Goal: Task Accomplishment & Management: Manage account settings

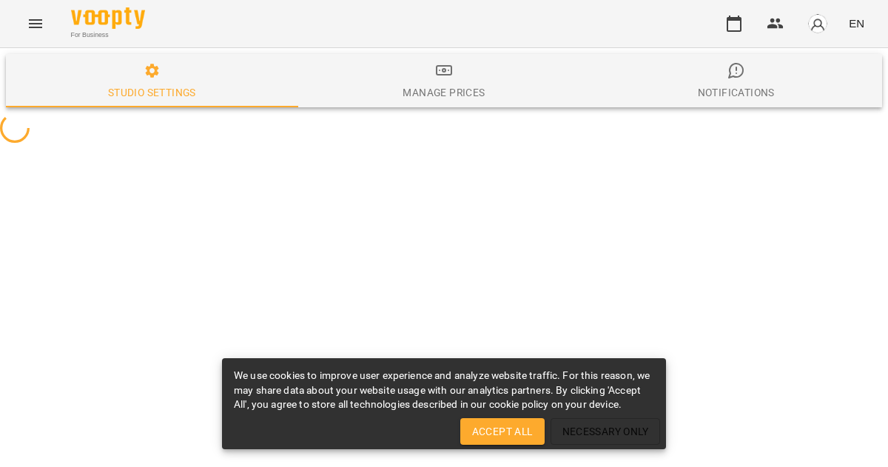
select select "**"
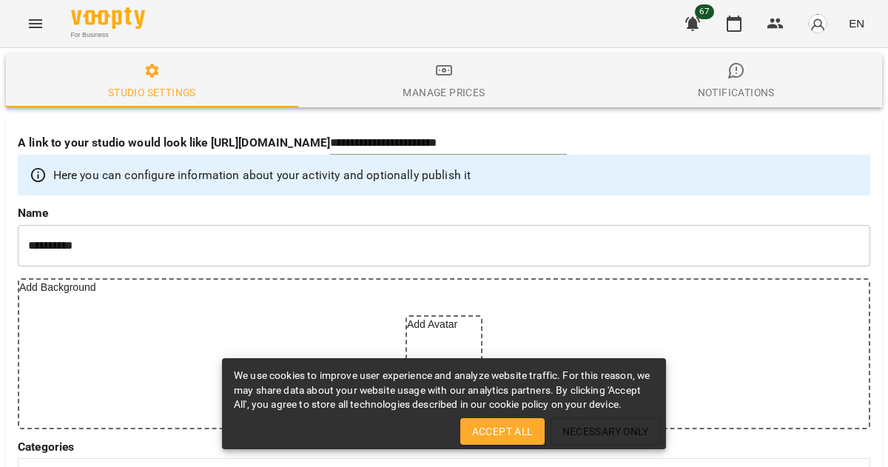
click at [505, 443] on button "Accept All" at bounding box center [502, 431] width 84 height 27
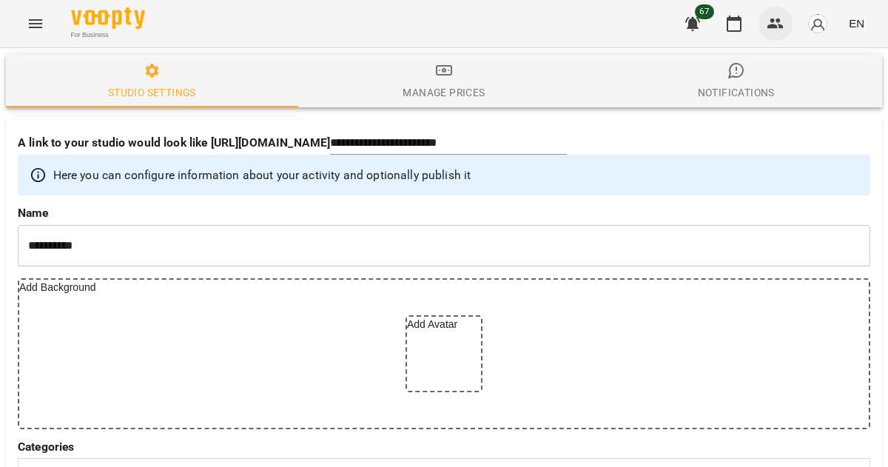
click at [775, 23] on icon "button" at bounding box center [776, 24] width 18 height 18
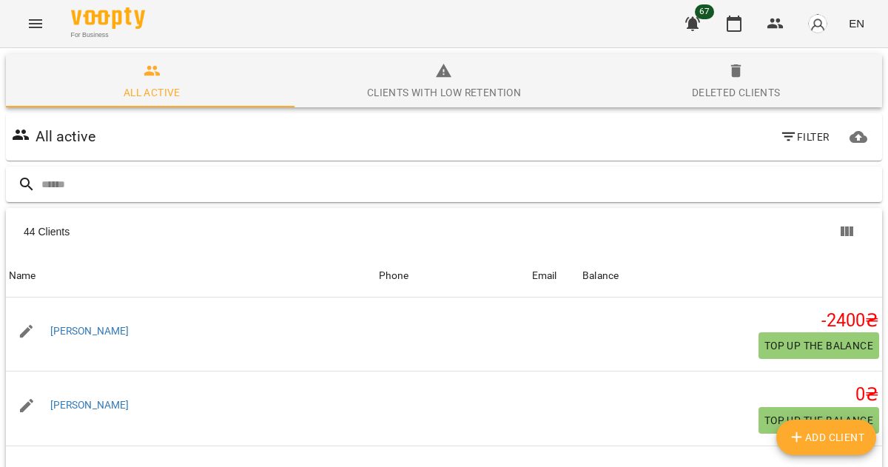
click at [420, 179] on input "text" at bounding box center [458, 184] width 835 height 24
click at [488, 182] on input "text" at bounding box center [458, 184] width 835 height 24
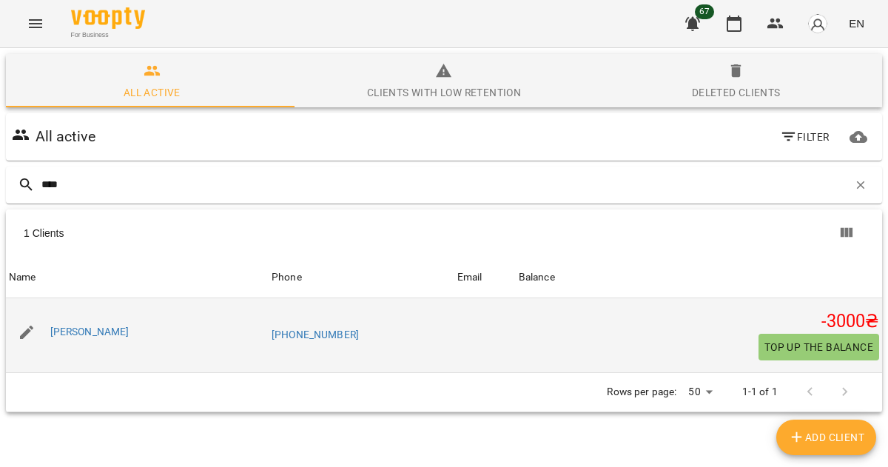
type input "****"
click at [839, 354] on span "Top up the balance" at bounding box center [818, 347] width 109 height 18
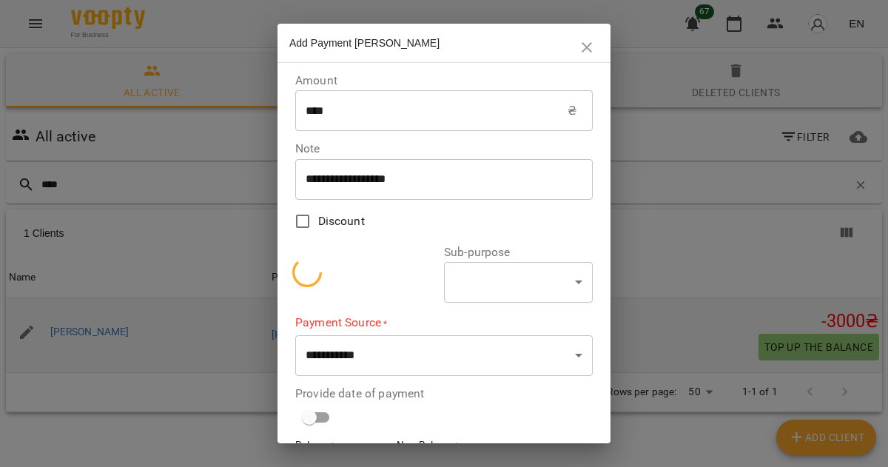
select select "**********"
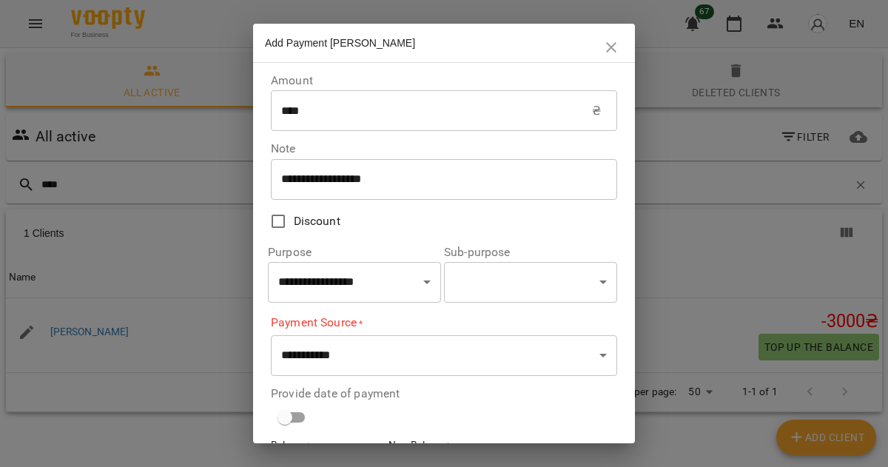
click at [451, 117] on input "****" at bounding box center [431, 110] width 321 height 41
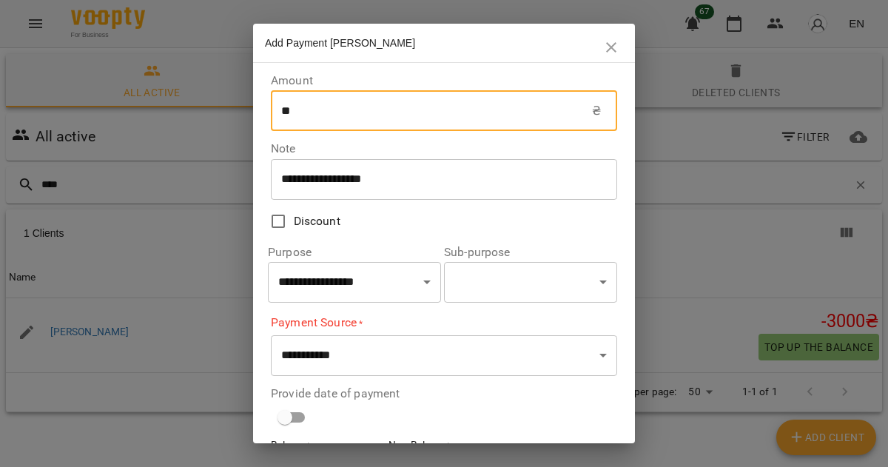
type input "*"
type input "****"
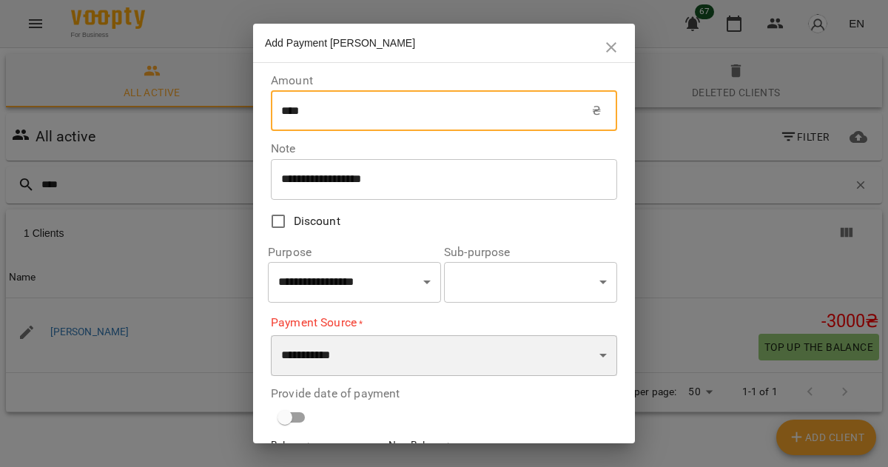
click at [339, 375] on select "**********" at bounding box center [444, 355] width 346 height 41
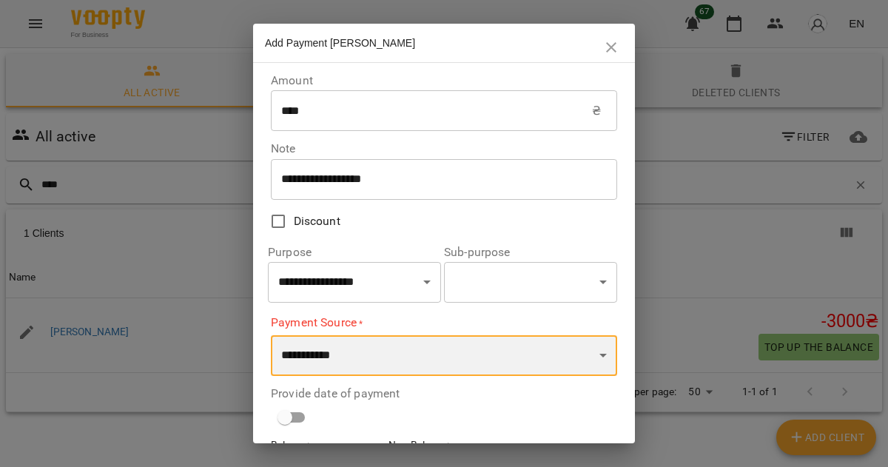
click at [342, 369] on select "**********" at bounding box center [444, 355] width 346 height 41
click at [336, 360] on select "**********" at bounding box center [444, 355] width 346 height 41
click at [271, 335] on select "**********" at bounding box center [444, 355] width 346 height 41
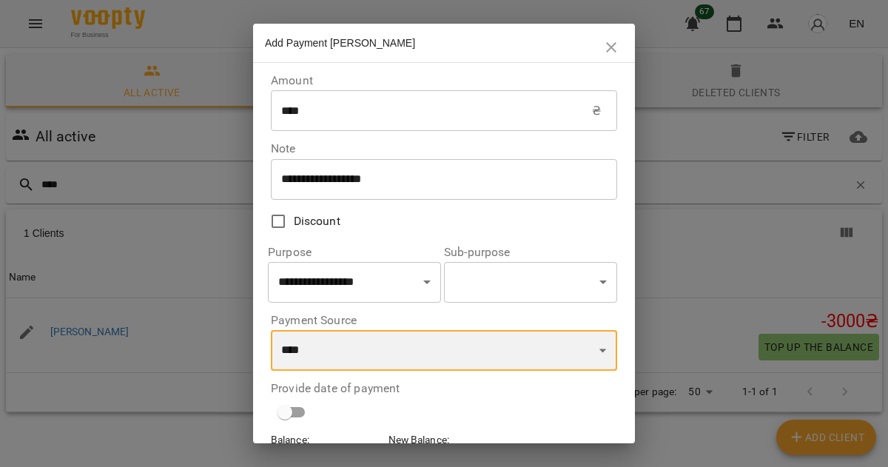
click at [332, 367] on select "**********" at bounding box center [444, 350] width 346 height 41
select select "****"
click at [271, 332] on select "**********" at bounding box center [444, 350] width 346 height 41
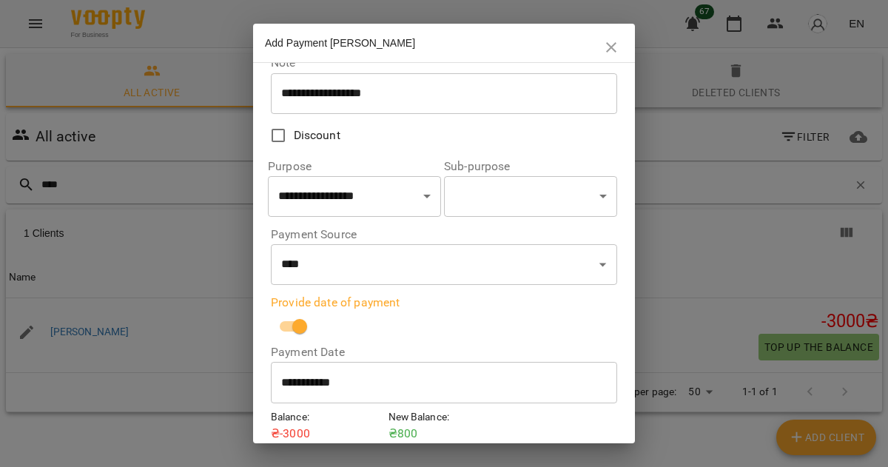
scroll to position [148, 0]
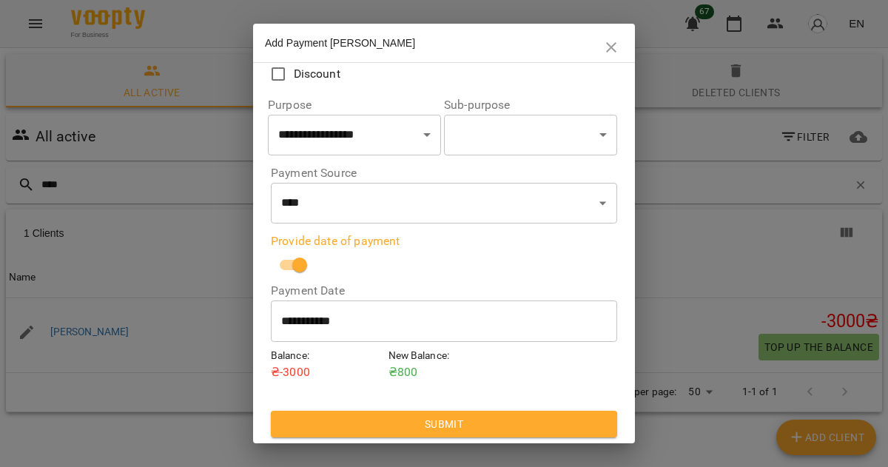
click at [448, 428] on span "Submit" at bounding box center [444, 424] width 323 height 18
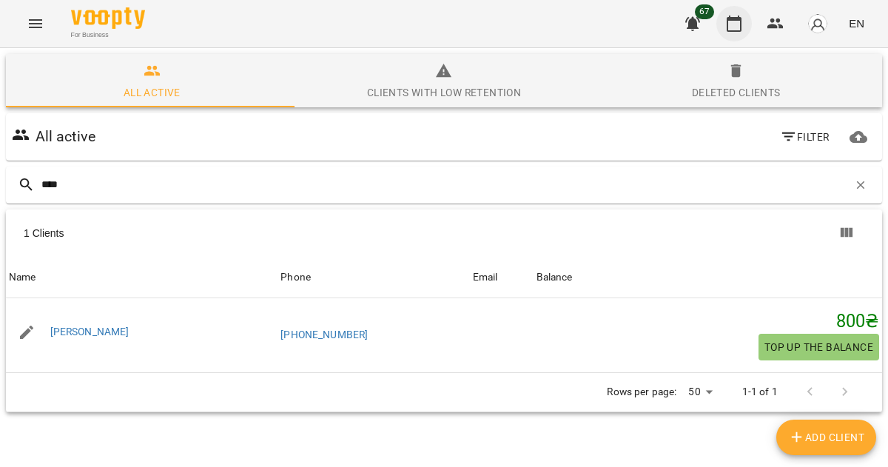
click at [732, 30] on icon "button" at bounding box center [734, 24] width 15 height 16
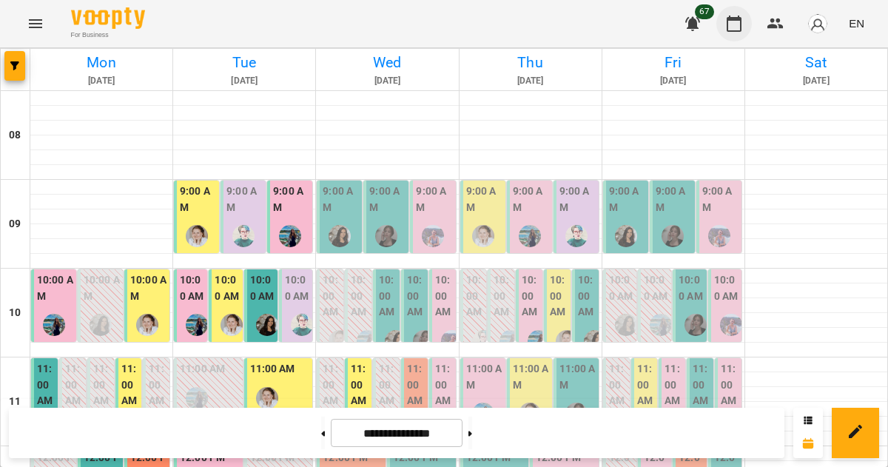
scroll to position [74, 0]
click at [235, 225] on img "Тетяна Кострицька" at bounding box center [243, 236] width 22 height 22
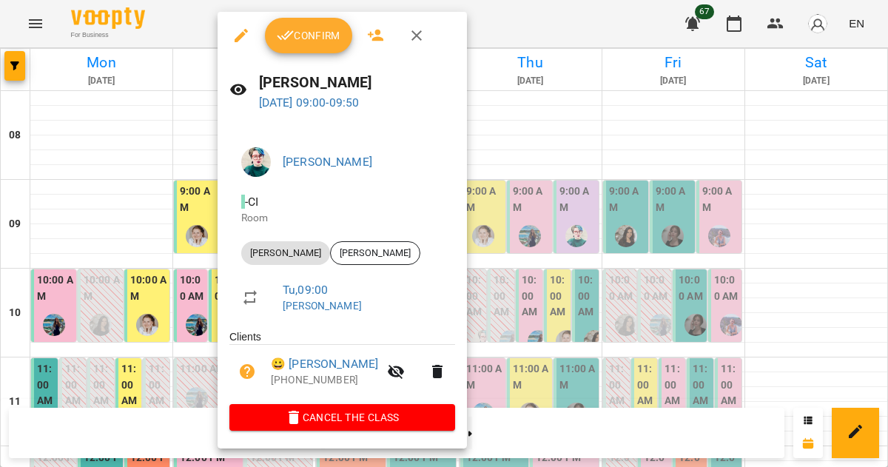
click at [312, 33] on span "Confirm" at bounding box center [309, 36] width 64 height 18
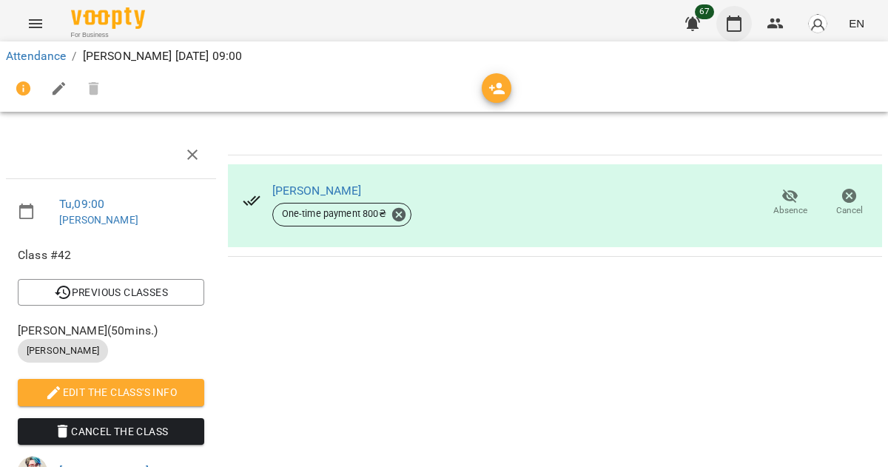
click at [738, 24] on icon "button" at bounding box center [734, 24] width 18 height 18
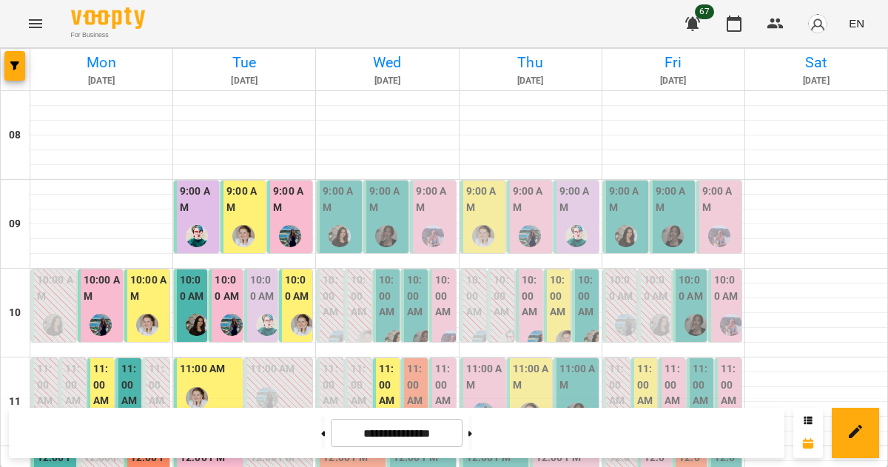
click at [265, 334] on img "Тетяна Кострицька" at bounding box center [267, 325] width 22 height 22
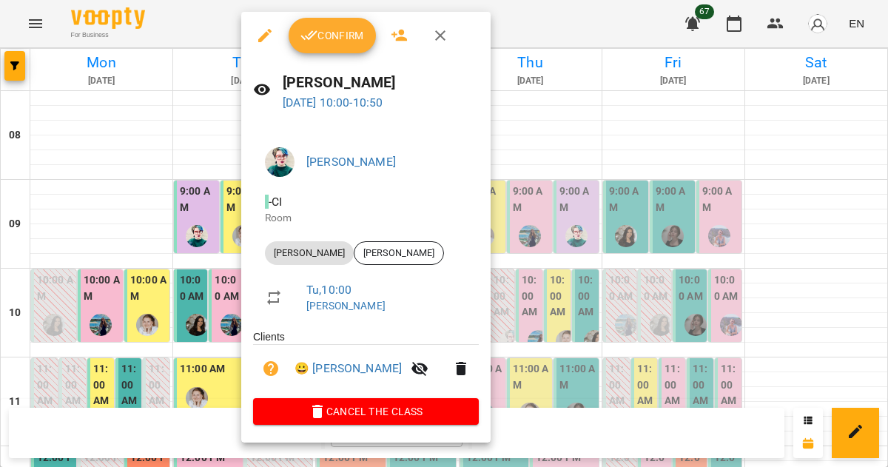
click at [334, 36] on span "Confirm" at bounding box center [332, 36] width 64 height 18
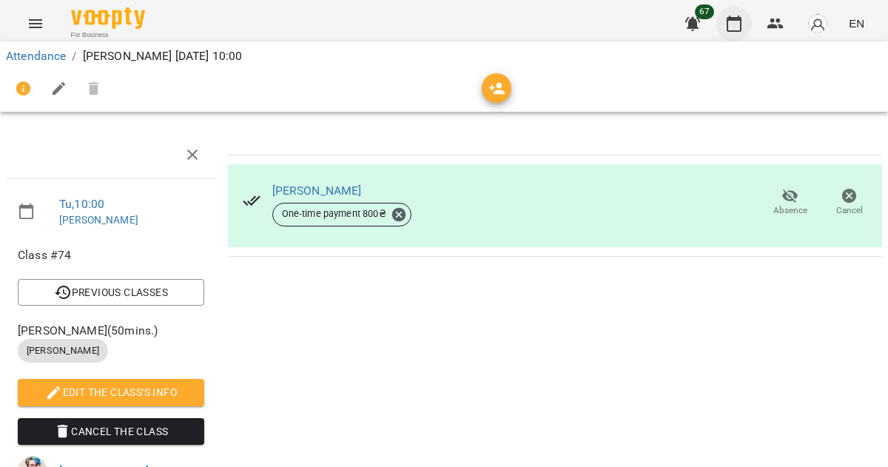
click at [741, 32] on icon "button" at bounding box center [734, 24] width 18 height 18
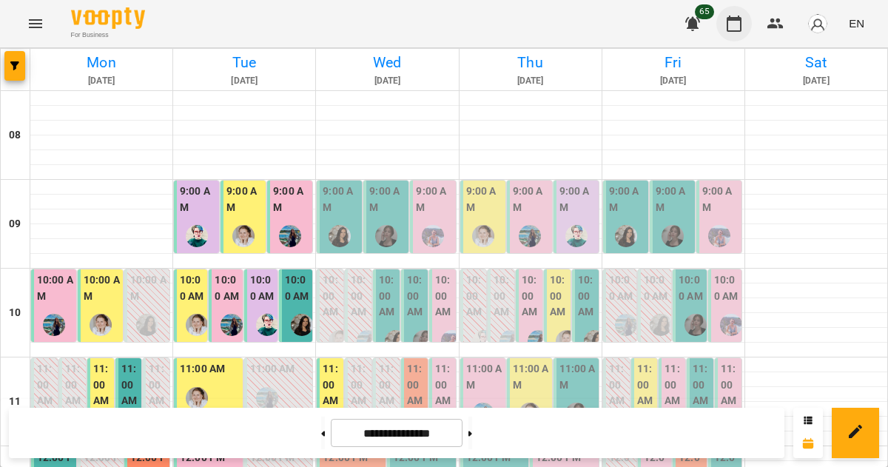
scroll to position [615, 0]
click at [716, 6] on button "button" at bounding box center [734, 24] width 36 height 36
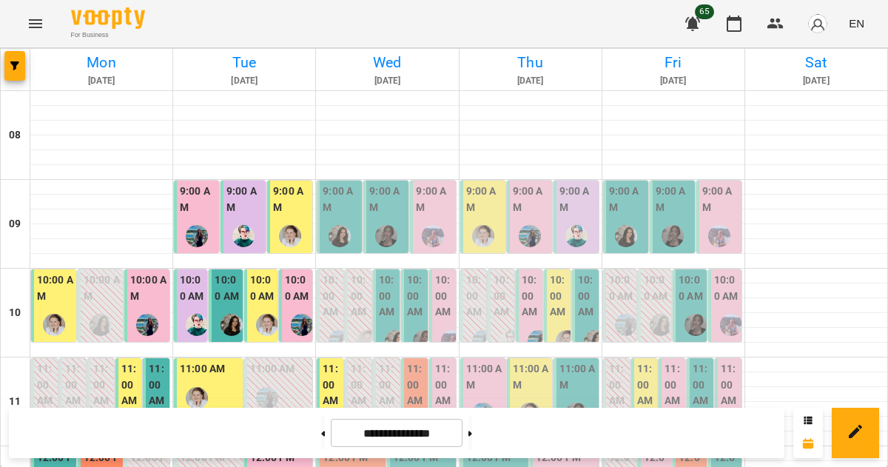
click at [711, 242] on img "Вікторія Ангела" at bounding box center [719, 236] width 22 height 22
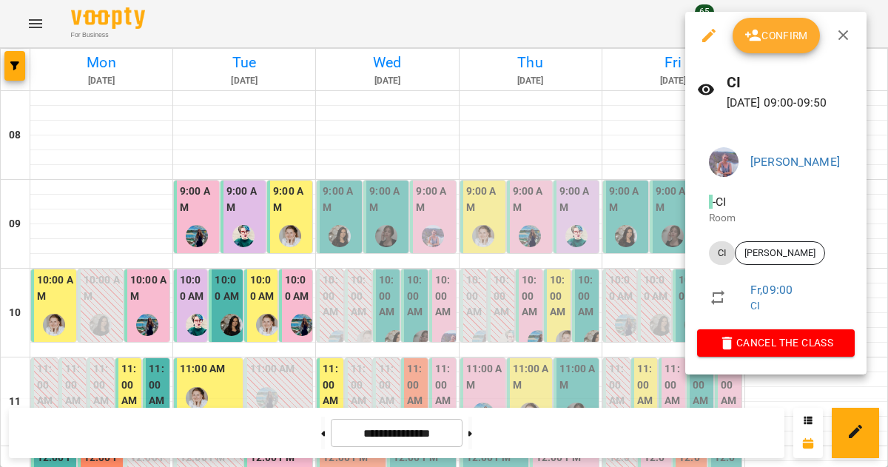
click at [844, 39] on icon "button" at bounding box center [844, 36] width 18 height 18
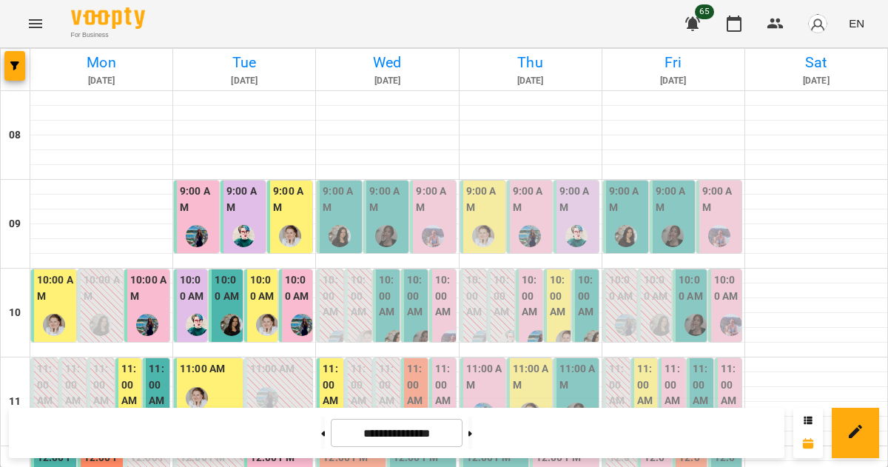
scroll to position [89, 0]
click at [615, 314] on img "Ліліана Честнова" at bounding box center [626, 325] width 22 height 22
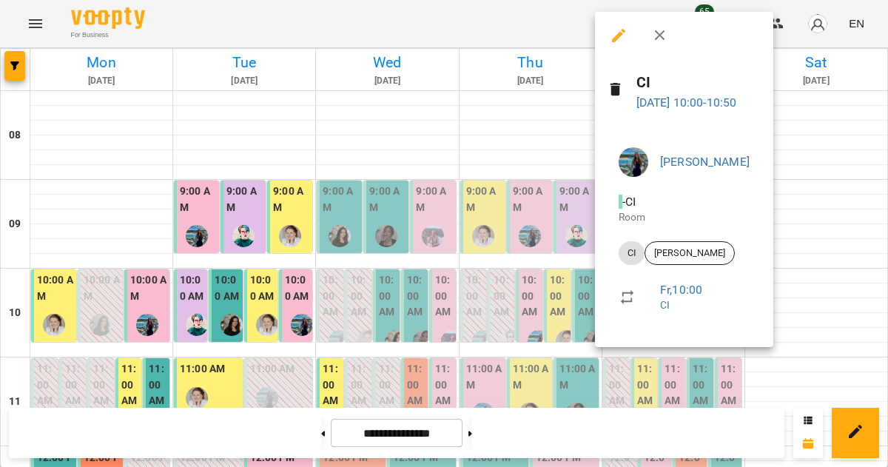
click at [663, 45] on button "button" at bounding box center [660, 36] width 36 height 36
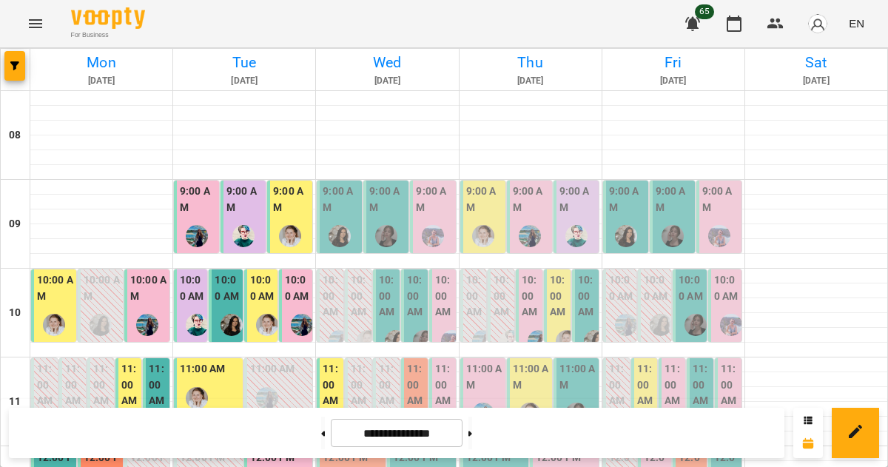
scroll to position [146, 0]
click at [639, 361] on label "11:00 AM" at bounding box center [646, 385] width 18 height 48
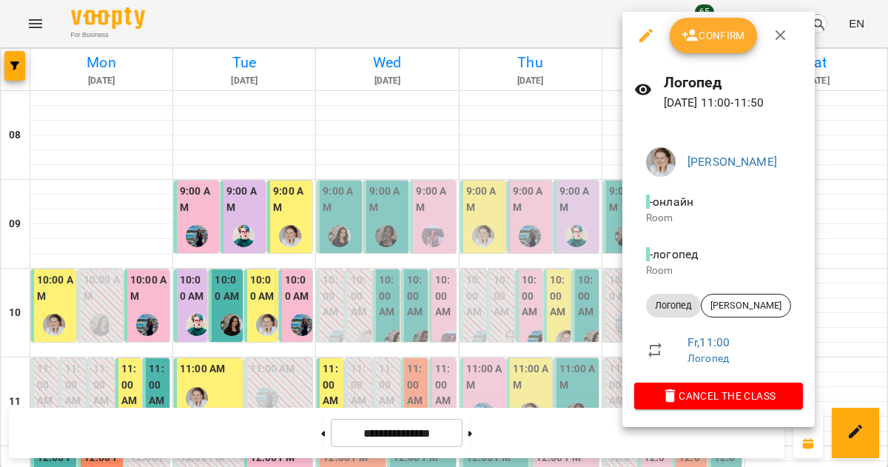
click at [777, 49] on button "button" at bounding box center [781, 36] width 36 height 36
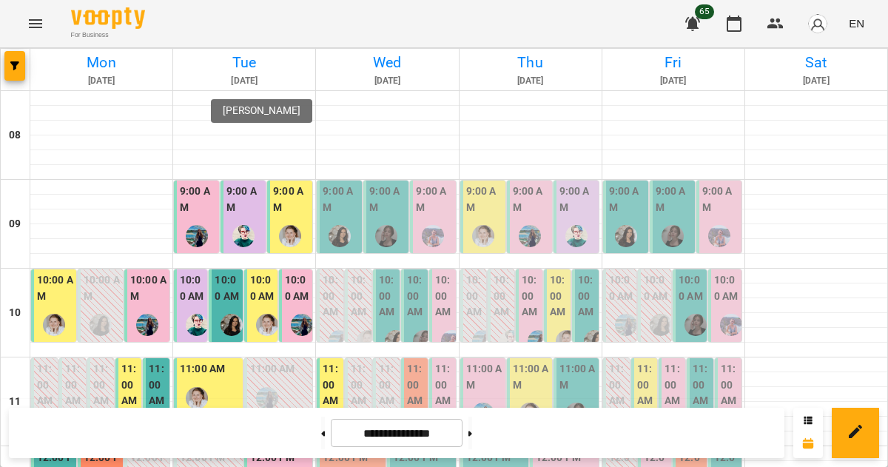
scroll to position [324, 0]
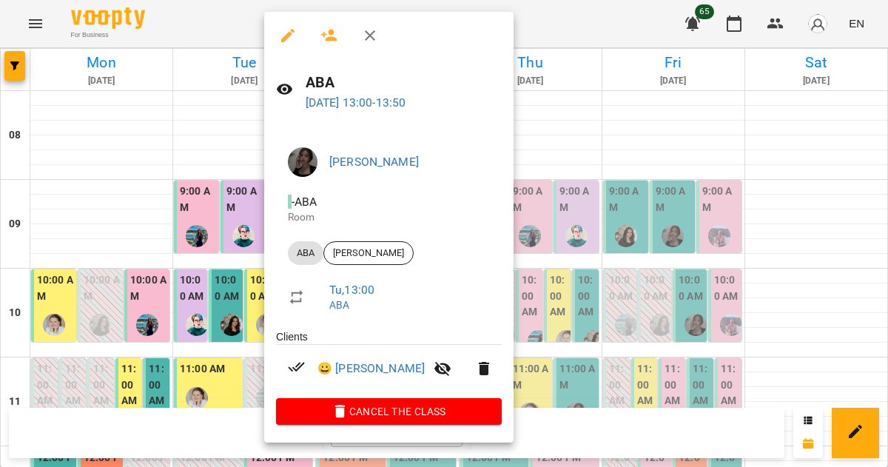
click at [374, 42] on icon "button" at bounding box center [370, 36] width 18 height 18
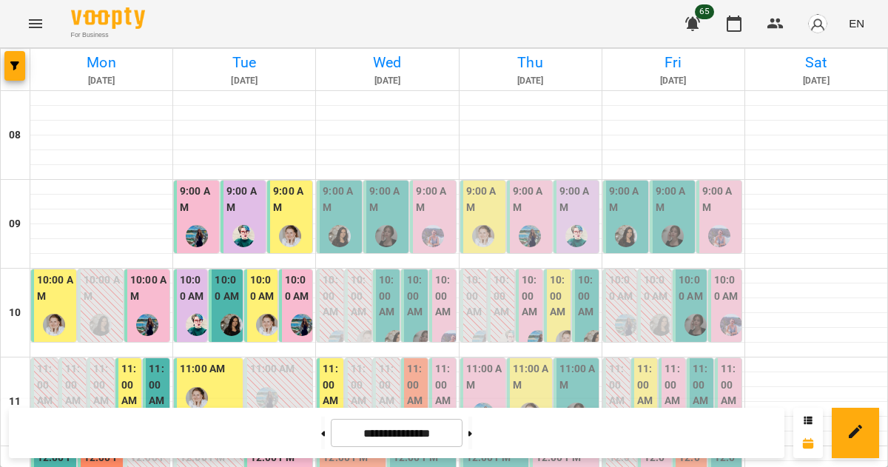
scroll to position [367, 0]
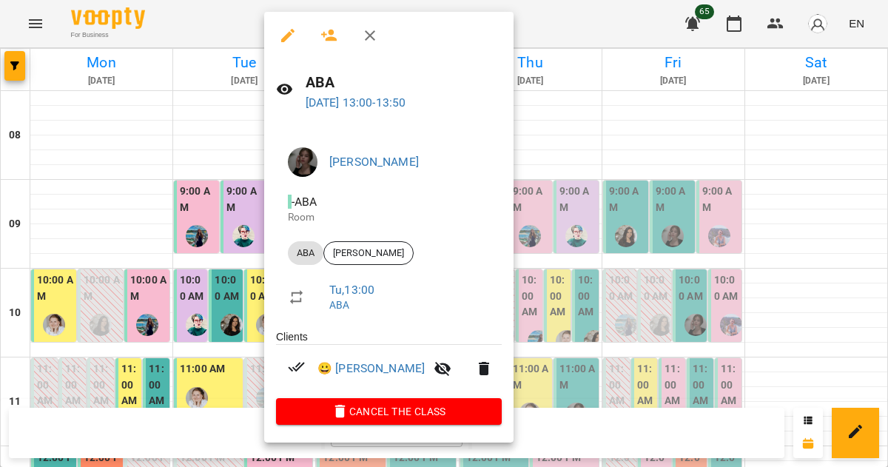
click at [374, 34] on icon "button" at bounding box center [370, 36] width 18 height 18
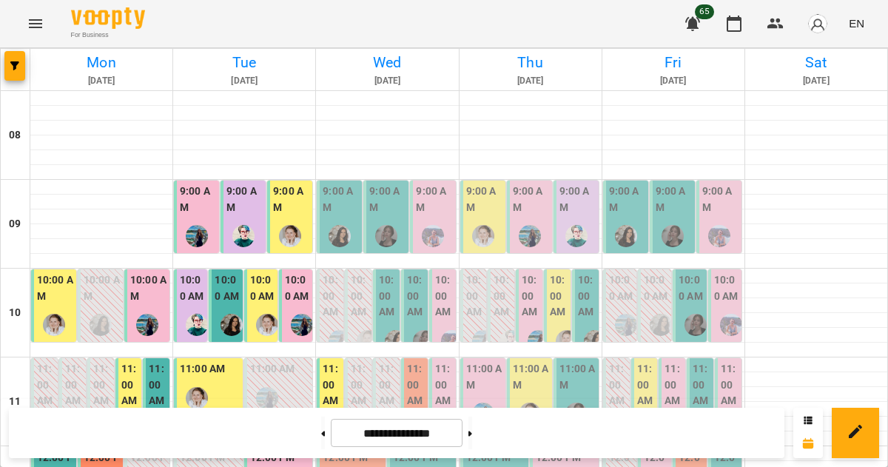
scroll to position [168, 0]
click at [640, 361] on label "11:00 AM" at bounding box center [646, 385] width 18 height 48
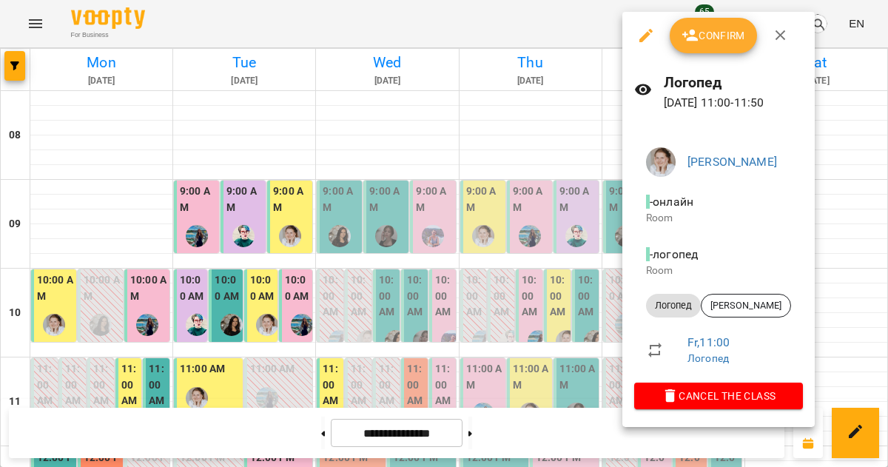
click at [724, 405] on button "Cancel the class" at bounding box center [718, 396] width 169 height 27
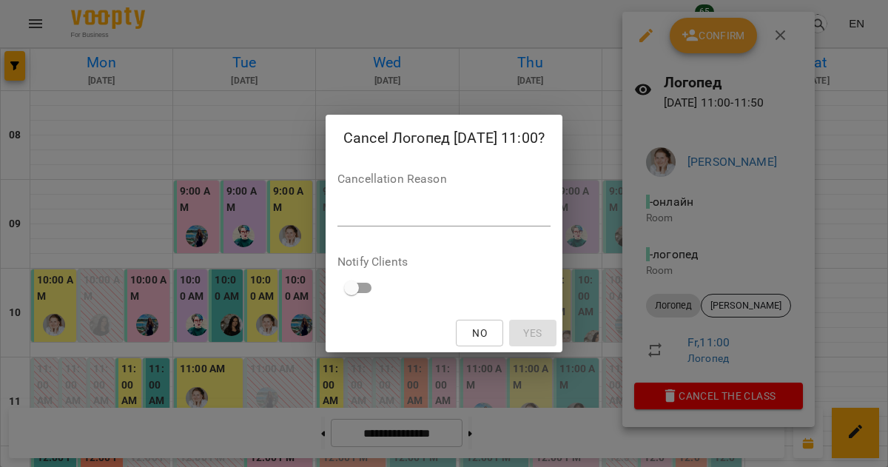
click at [509, 215] on textarea at bounding box center [443, 214] width 213 height 14
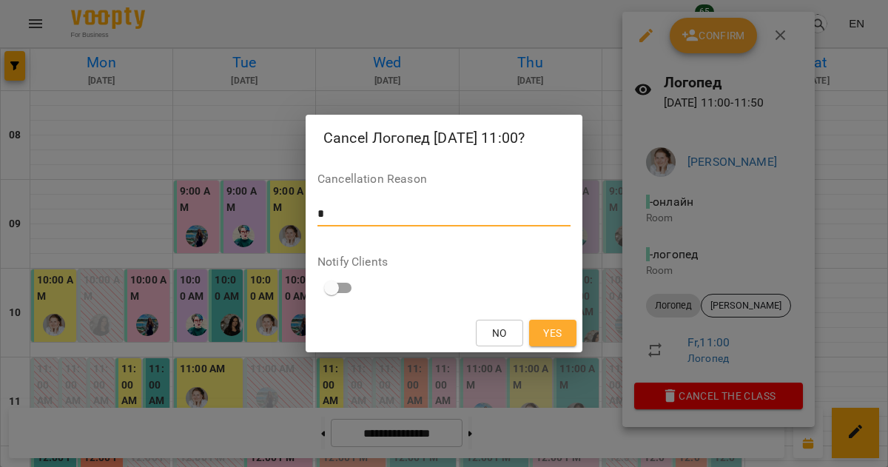
type textarea "*"
click at [551, 330] on span "Yes" at bounding box center [552, 333] width 18 height 18
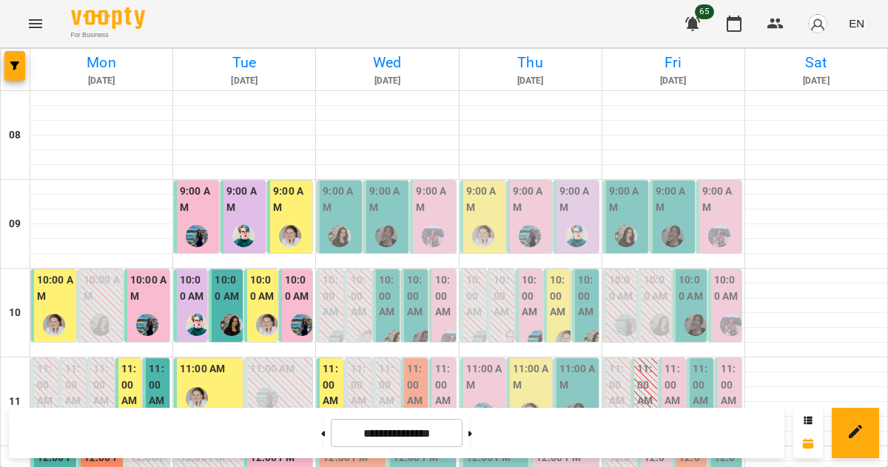
scroll to position [343, 0]
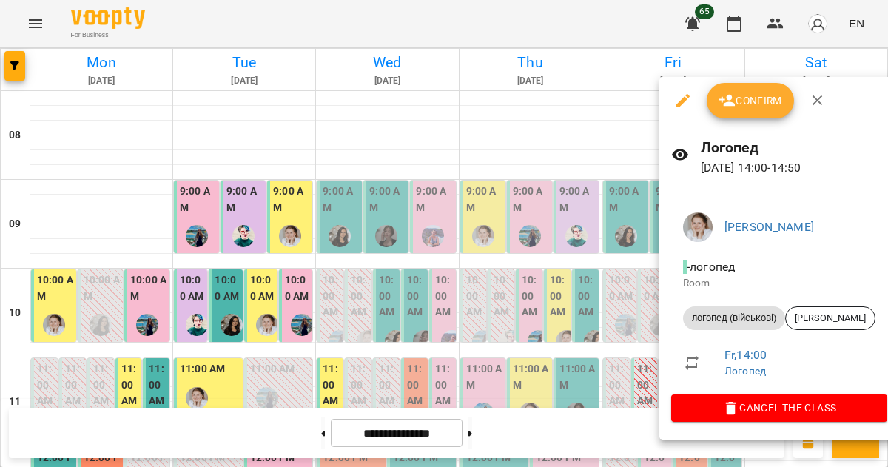
click at [817, 412] on span "Cancel the class" at bounding box center [779, 408] width 192 height 18
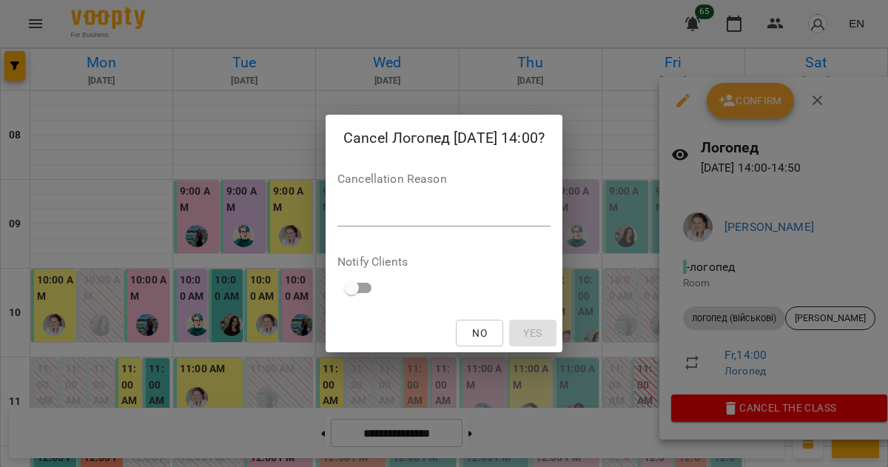
click at [514, 218] on textarea at bounding box center [443, 214] width 213 height 14
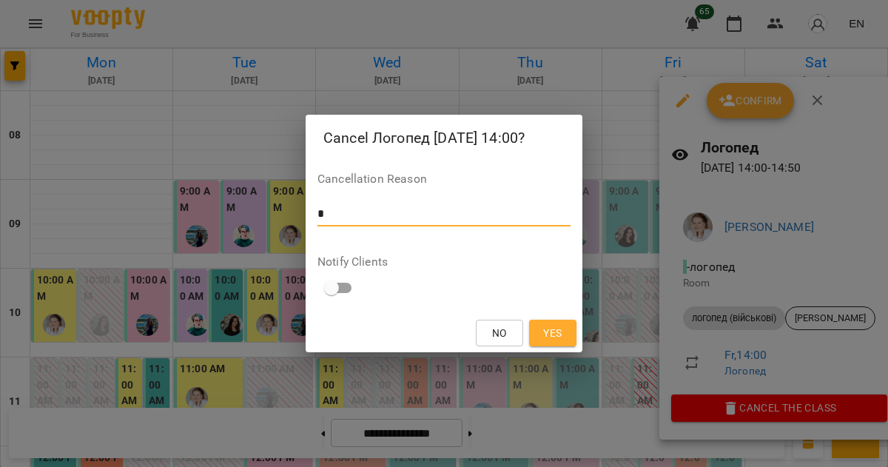
type textarea "*"
click at [550, 337] on span "Yes" at bounding box center [552, 333] width 18 height 18
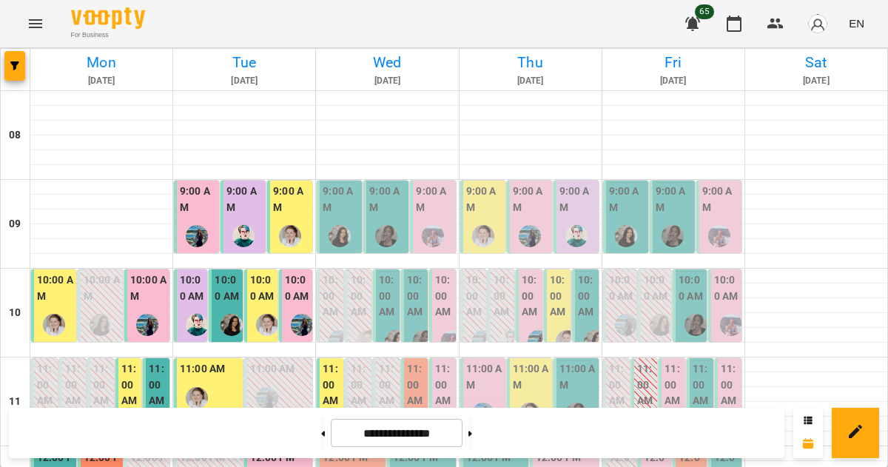
scroll to position [549, 0]
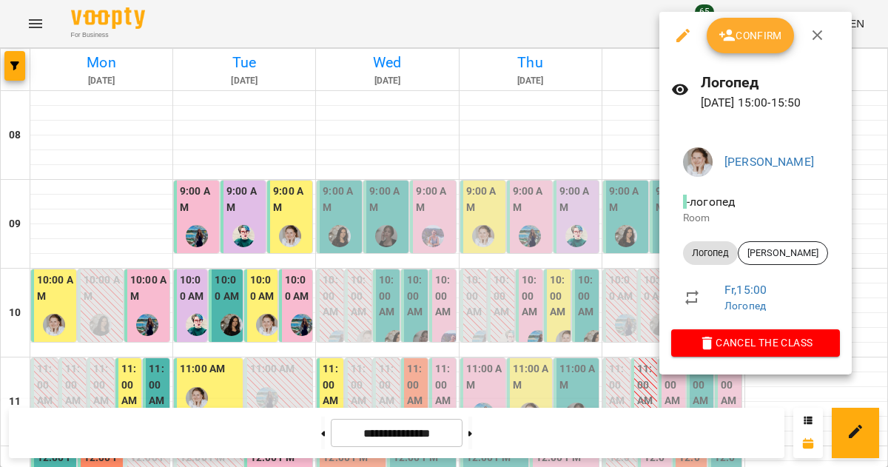
click at [828, 343] on span "Cancel the class" at bounding box center [755, 343] width 145 height 18
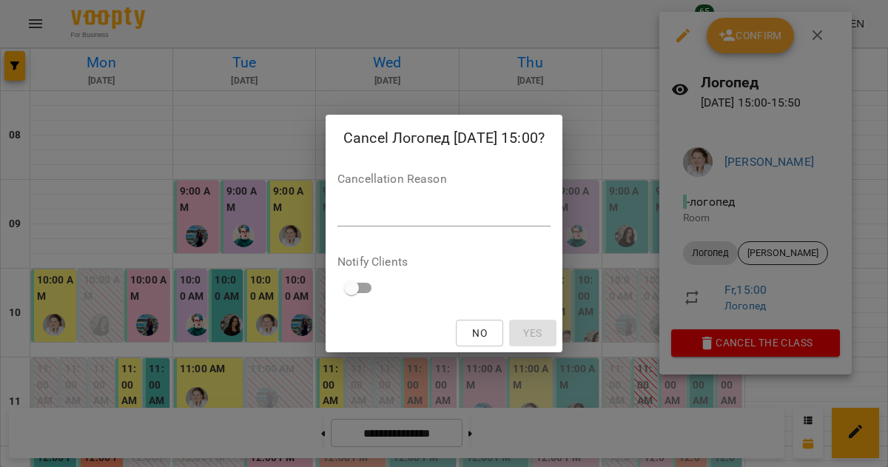
click at [515, 216] on textarea at bounding box center [443, 214] width 213 height 14
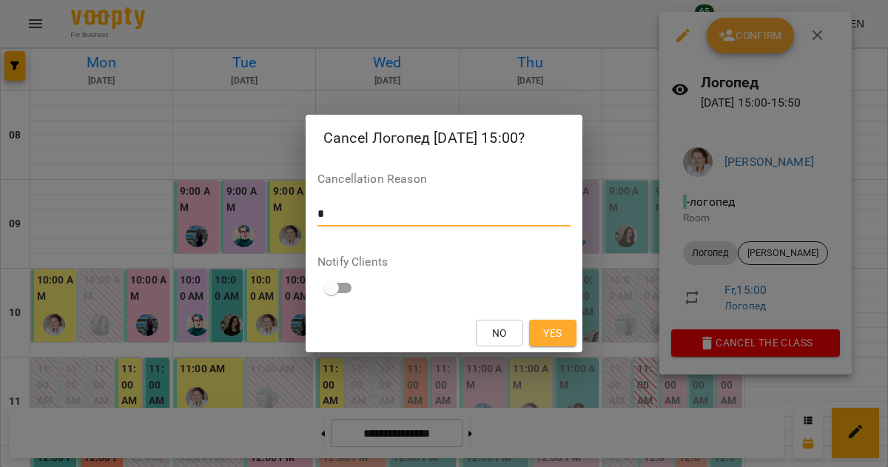
type textarea "*"
click at [552, 345] on button "Yes" at bounding box center [552, 333] width 47 height 27
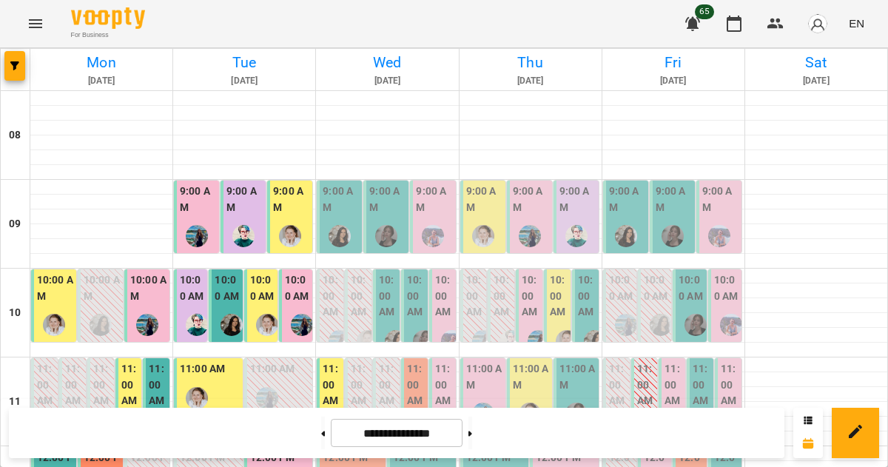
scroll to position [138, 0]
click at [774, 24] on icon "button" at bounding box center [776, 24] width 18 height 18
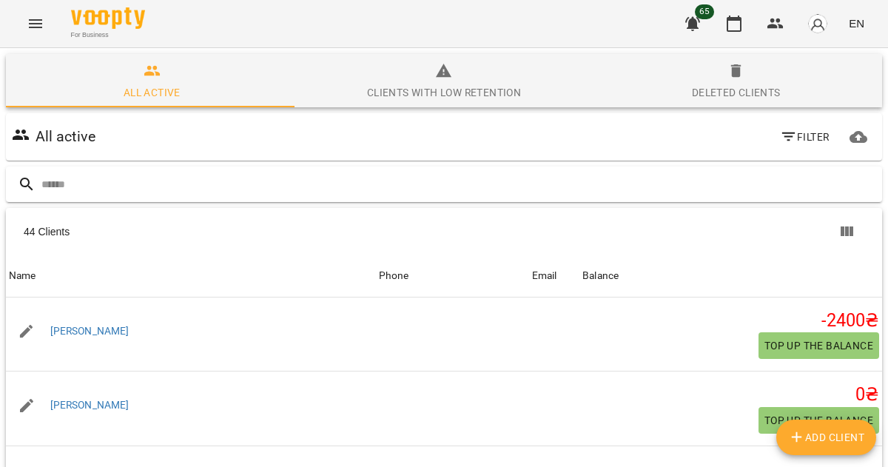
click at [329, 181] on input "text" at bounding box center [458, 184] width 835 height 24
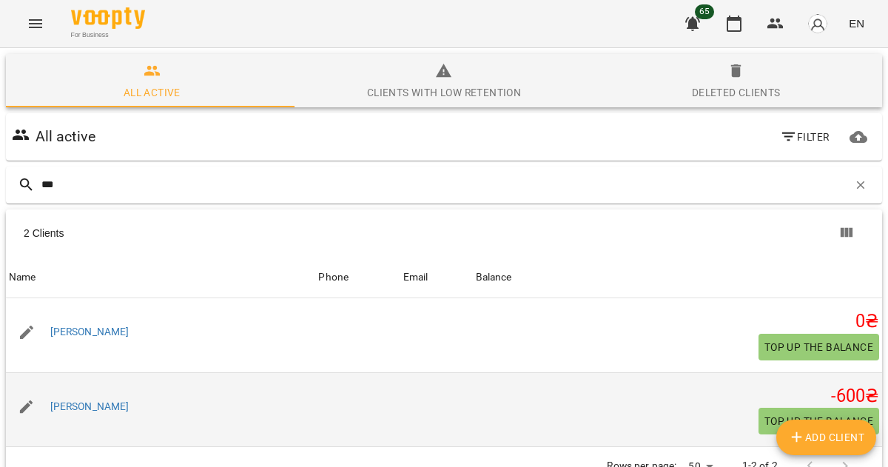
type input "***"
click at [764, 420] on span "Top up the balance" at bounding box center [818, 421] width 109 height 18
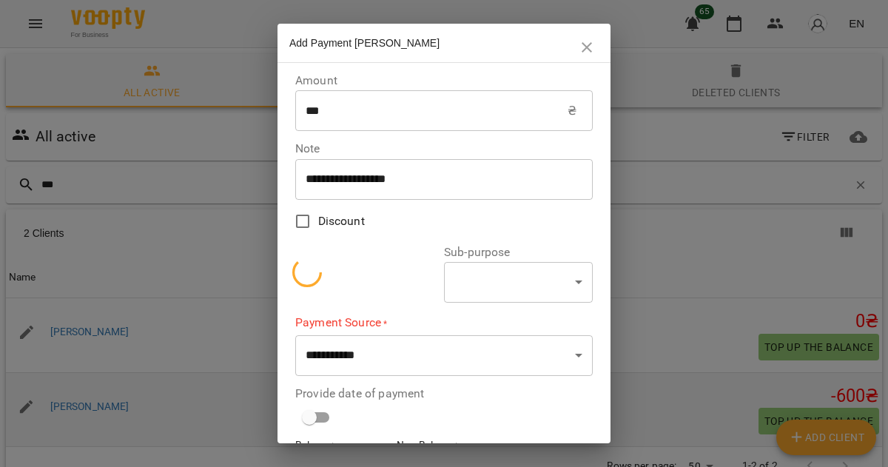
select select "**********"
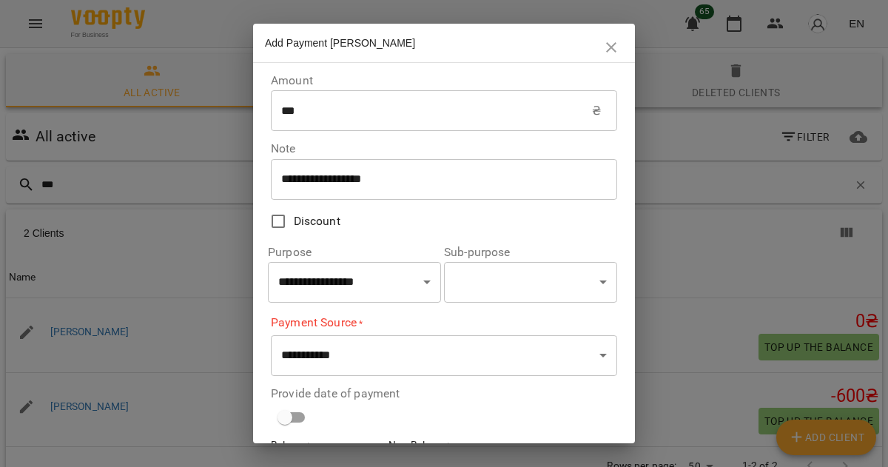
click at [423, 115] on input "***" at bounding box center [431, 110] width 321 height 41
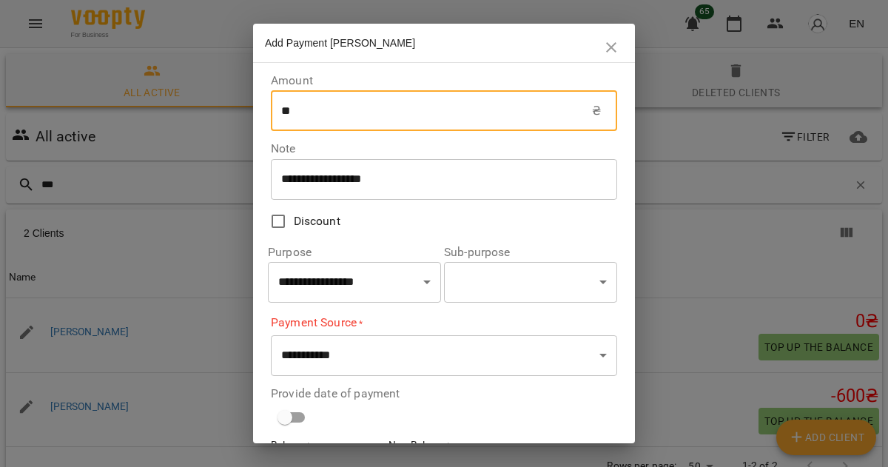
type input "*"
type input "****"
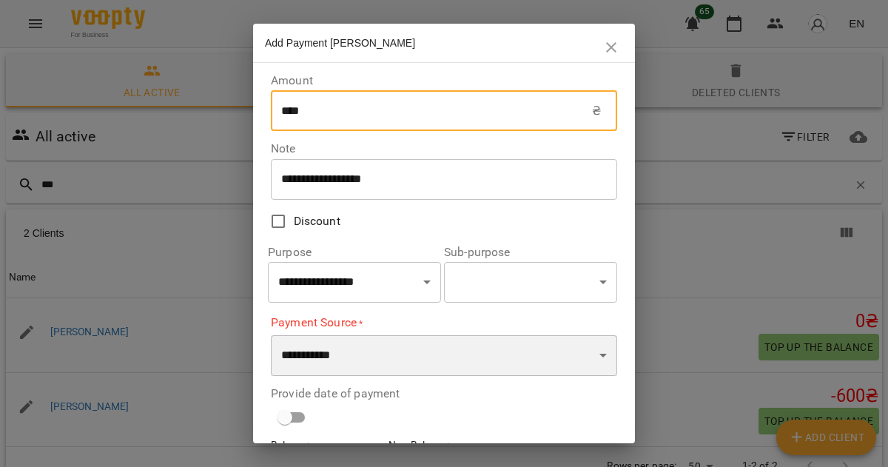
click at [366, 353] on select "**********" at bounding box center [444, 355] width 346 height 41
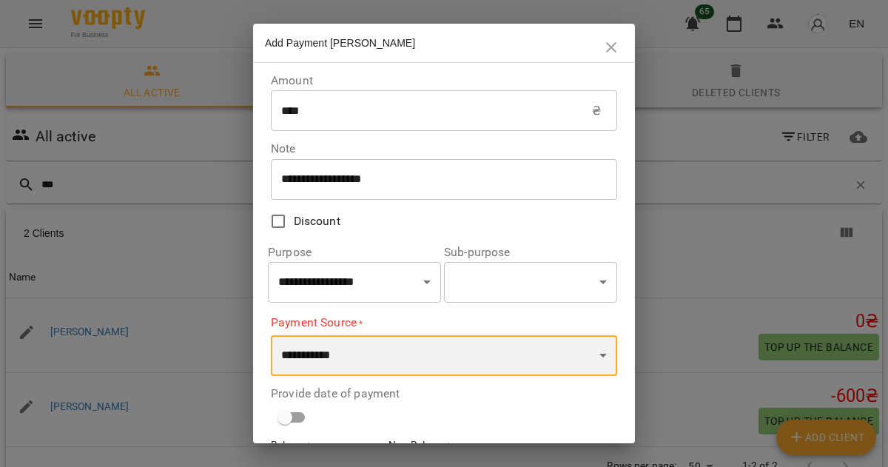
select select "****"
click at [271, 335] on select "**********" at bounding box center [444, 355] width 346 height 41
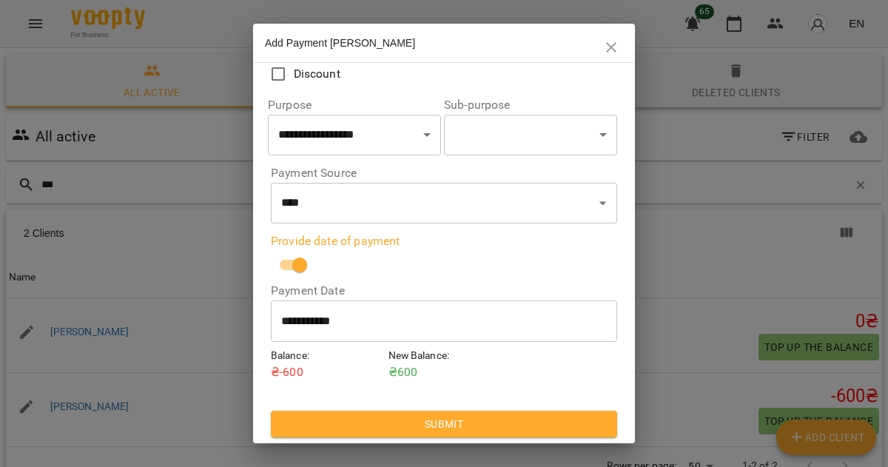
scroll to position [148, 0]
click at [438, 425] on span "Submit" at bounding box center [444, 424] width 323 height 18
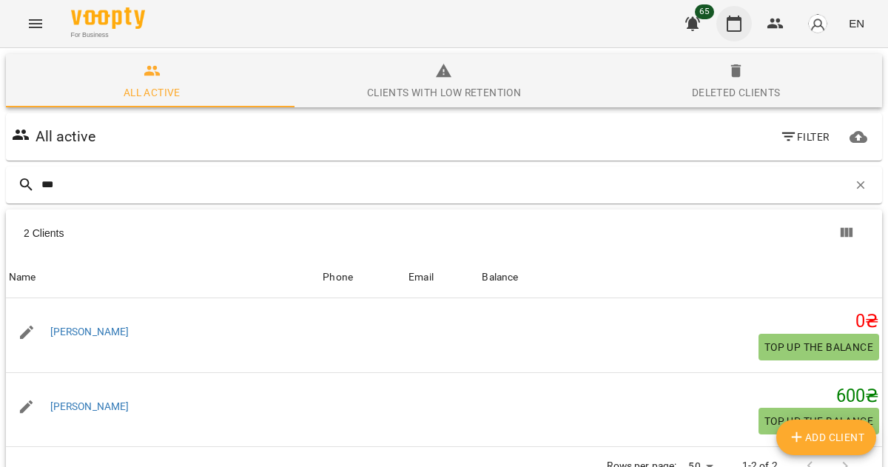
click at [741, 39] on button "button" at bounding box center [734, 24] width 36 height 36
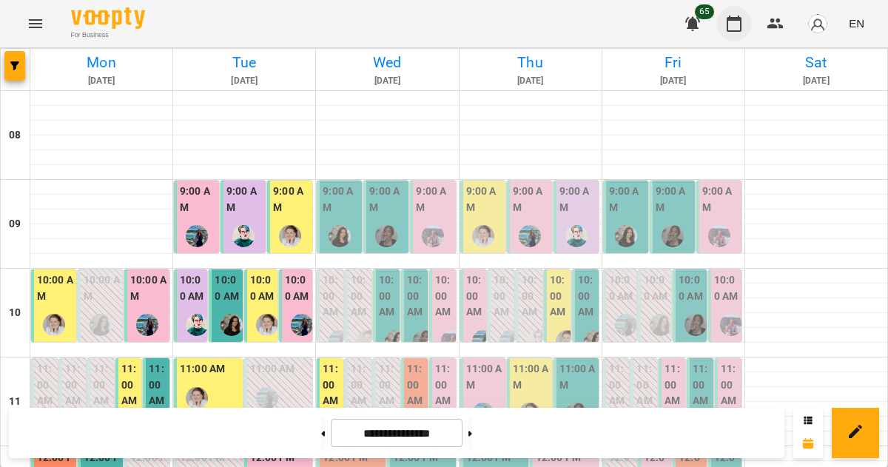
scroll to position [404, 0]
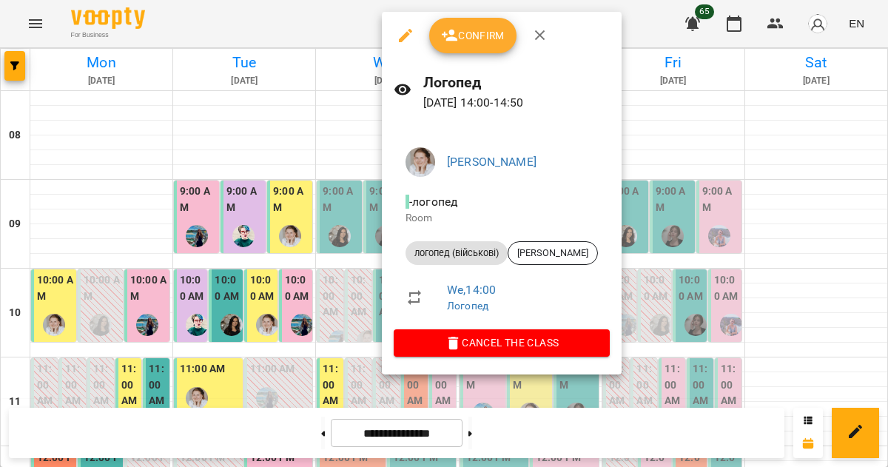
click at [506, 352] on button "Cancel the class" at bounding box center [502, 342] width 216 height 27
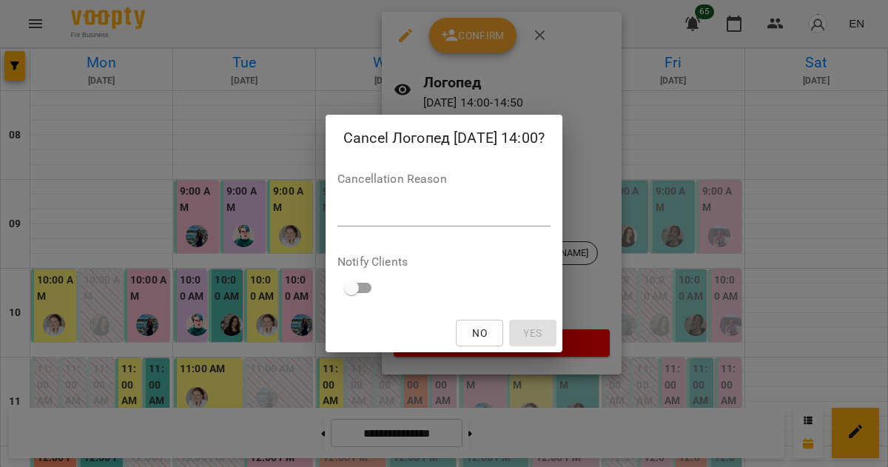
click at [503, 218] on textarea at bounding box center [443, 214] width 213 height 14
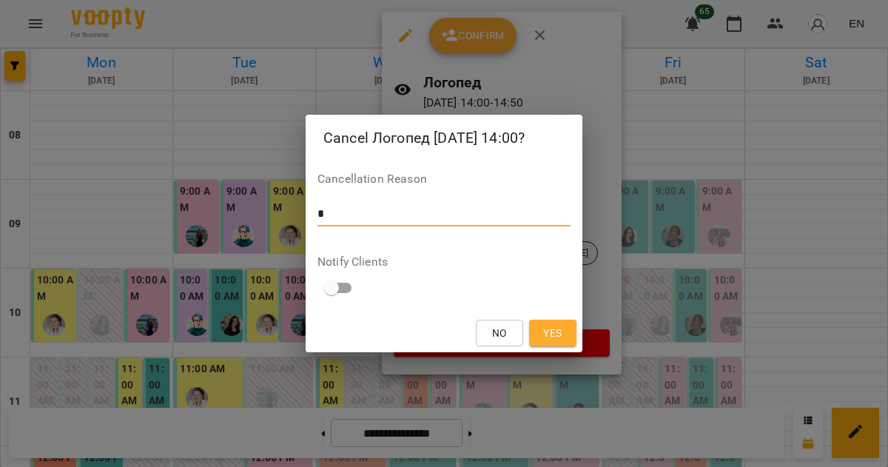
type textarea "*"
click at [554, 334] on span "Yes" at bounding box center [552, 333] width 18 height 18
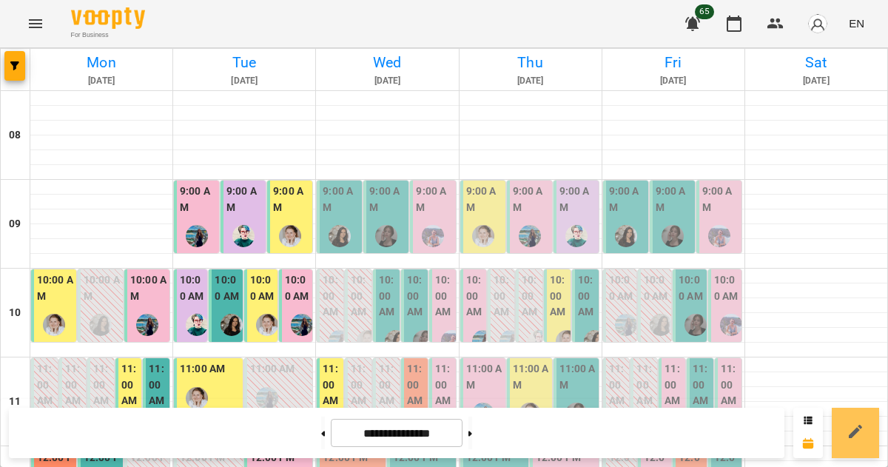
scroll to position [460, 0]
click at [472, 444] on button at bounding box center [470, 433] width 4 height 33
type input "**********"
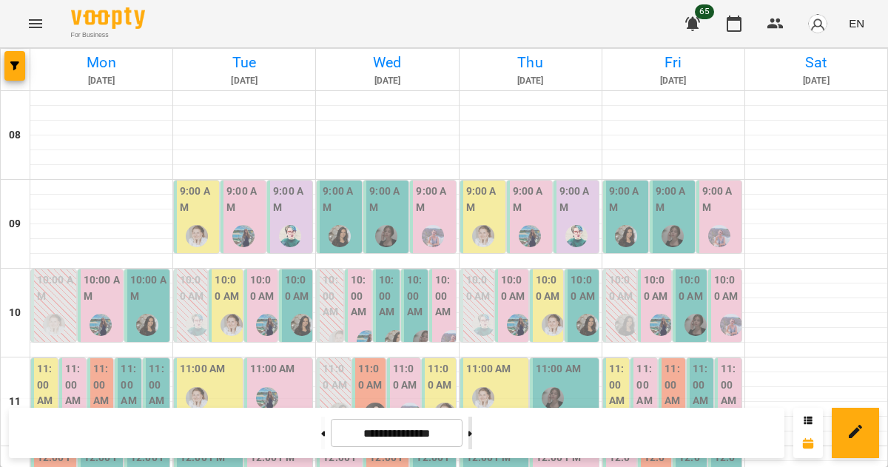
scroll to position [682, 0]
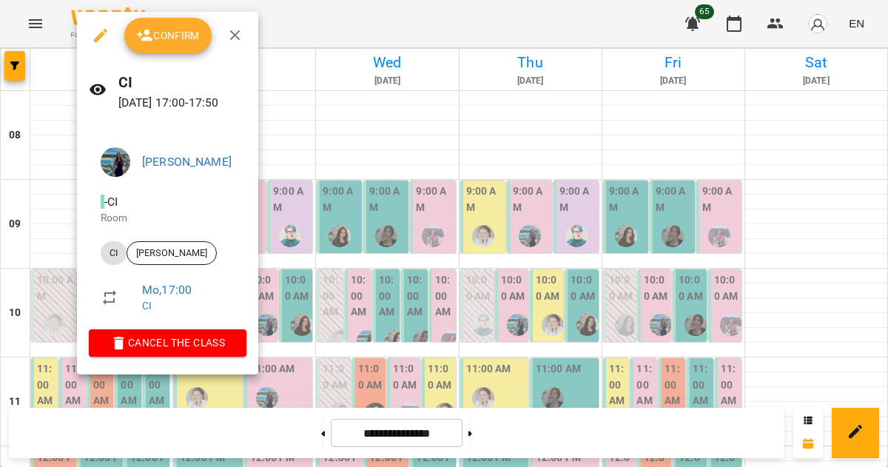
click at [121, 345] on icon "button" at bounding box center [119, 343] width 10 height 13
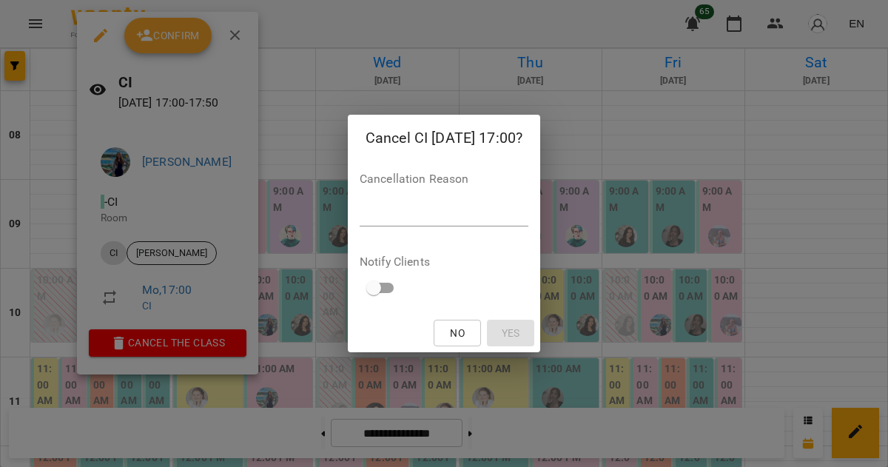
click at [360, 218] on textarea at bounding box center [444, 214] width 169 height 14
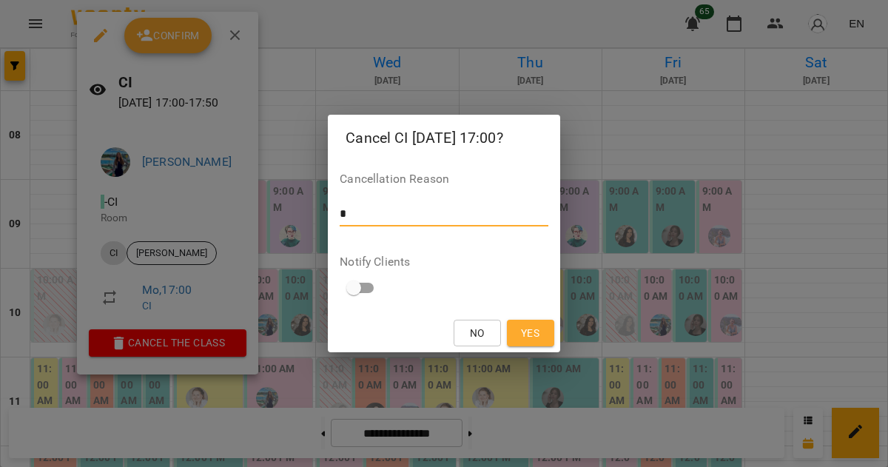
type textarea "*"
click at [527, 334] on span "Yes" at bounding box center [530, 333] width 18 height 18
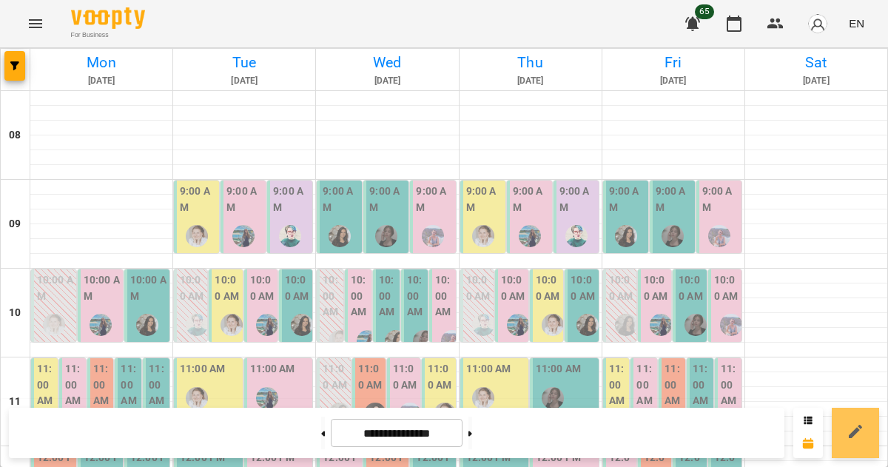
scroll to position [357, 0]
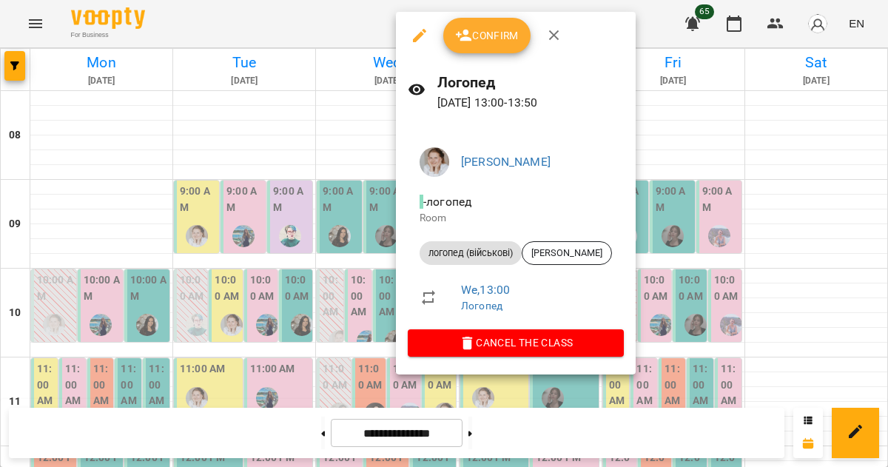
click at [354, 317] on div at bounding box center [444, 233] width 888 height 467
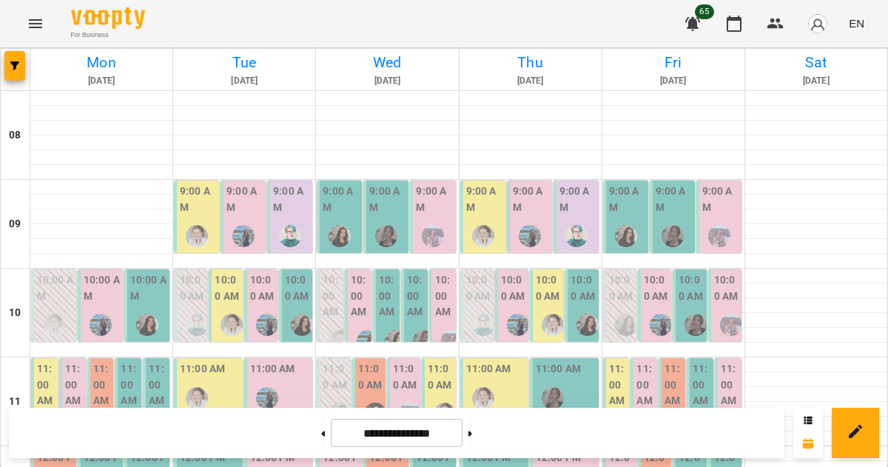
scroll to position [195, 0]
click at [444, 403] on img "Ольга Фурт" at bounding box center [445, 414] width 22 height 22
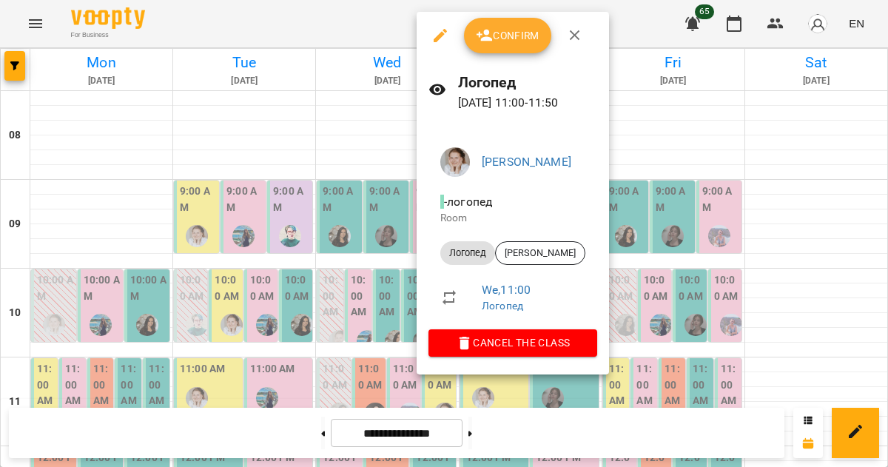
click at [437, 344] on button "Cancel the class" at bounding box center [512, 342] width 169 height 27
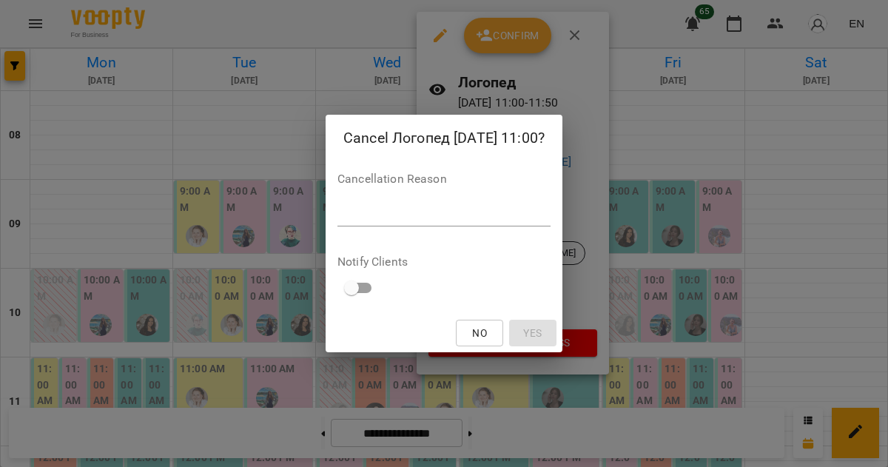
click at [354, 217] on textarea at bounding box center [443, 214] width 213 height 14
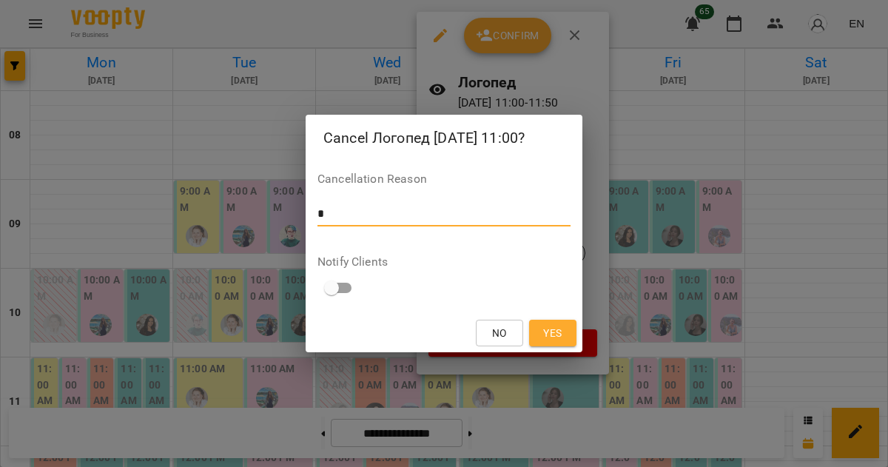
type textarea "*"
click at [548, 334] on span "Yes" at bounding box center [552, 333] width 18 height 18
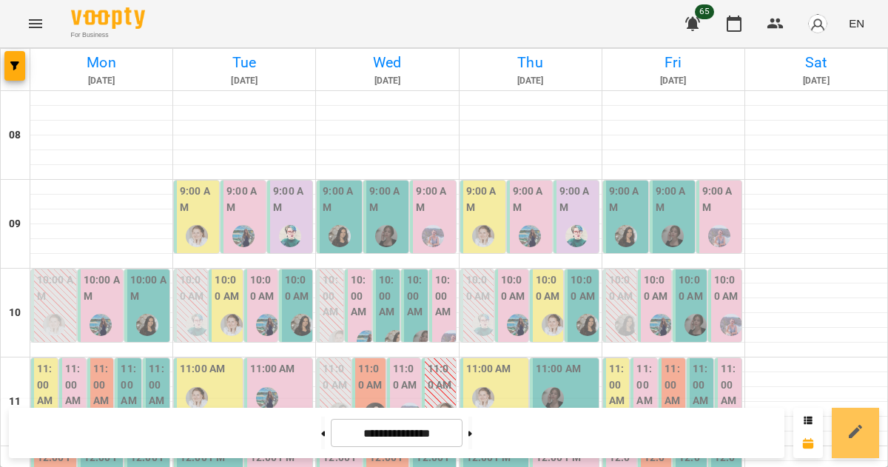
scroll to position [38, 0]
click at [654, 314] on img "Ліліана Честнова" at bounding box center [661, 325] width 22 height 22
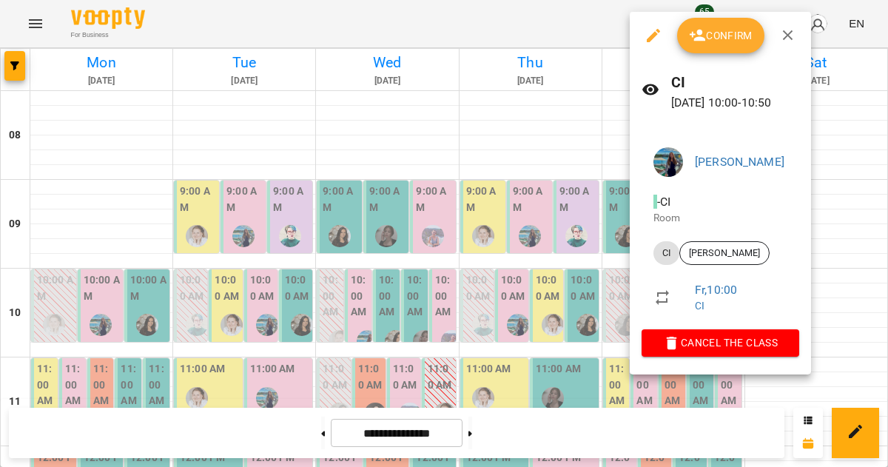
click at [693, 345] on span "Cancel the class" at bounding box center [720, 343] width 134 height 18
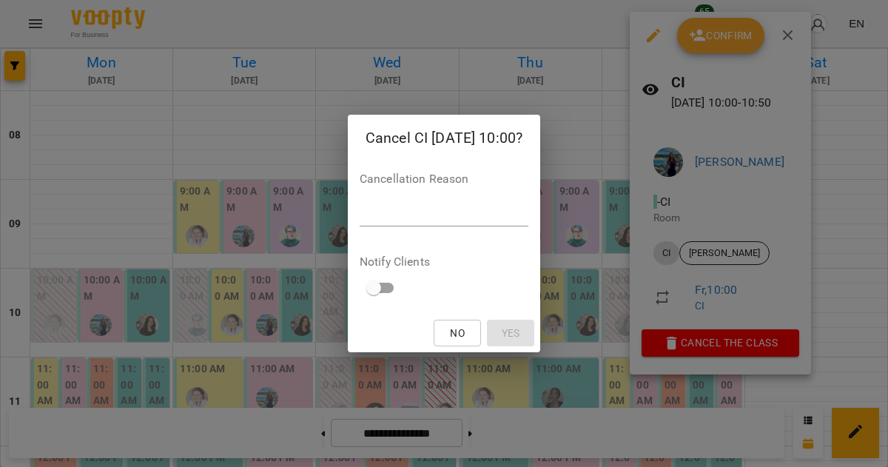
click at [528, 189] on div "Cancellation Reason *" at bounding box center [444, 202] width 169 height 59
click at [522, 218] on textarea at bounding box center [444, 214] width 169 height 14
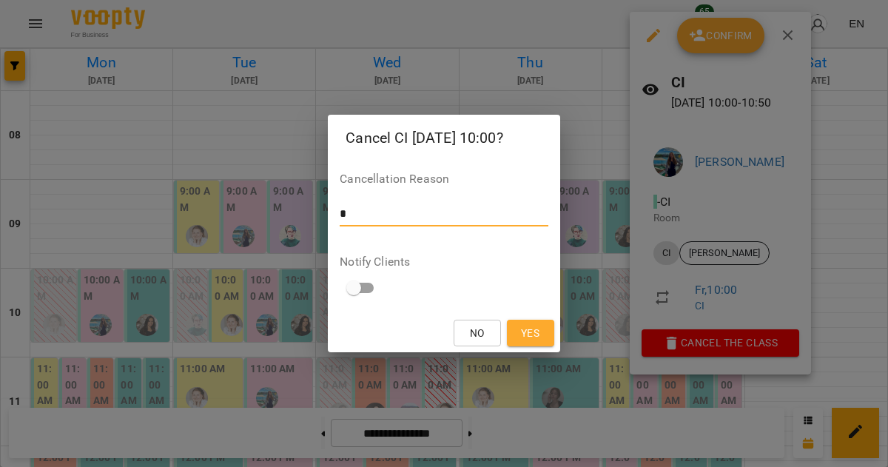
type textarea "*"
click at [535, 345] on button "Yes" at bounding box center [530, 333] width 47 height 27
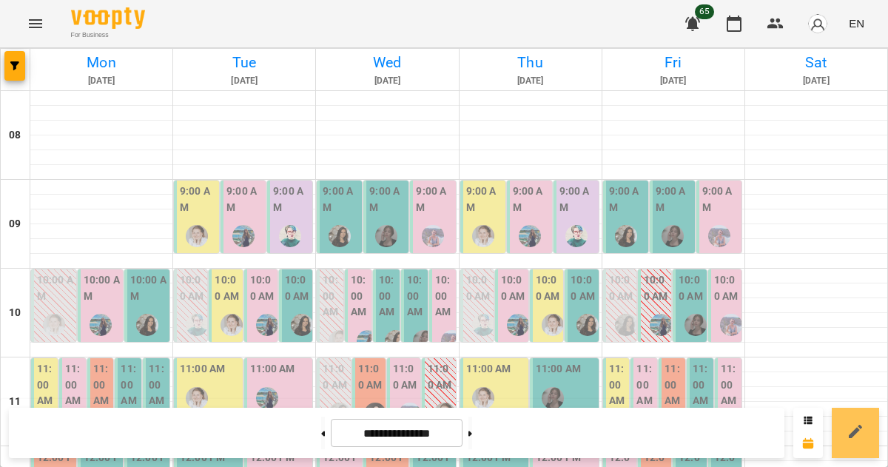
scroll to position [192, 0]
click at [321, 442] on button at bounding box center [323, 433] width 4 height 33
type input "**********"
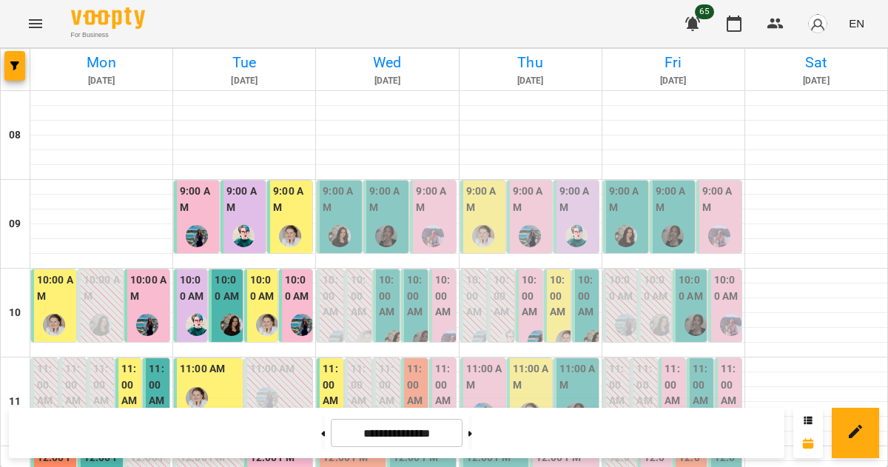
click at [32, 28] on icon "Menu" at bounding box center [36, 24] width 18 height 18
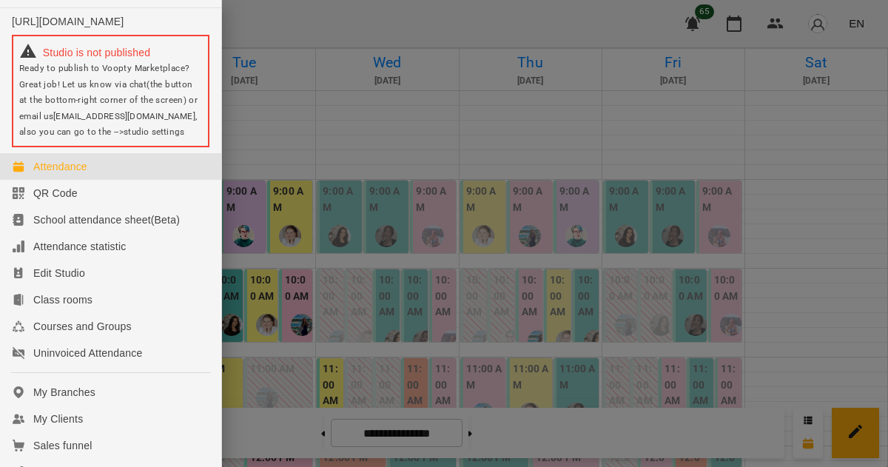
scroll to position [0, 0]
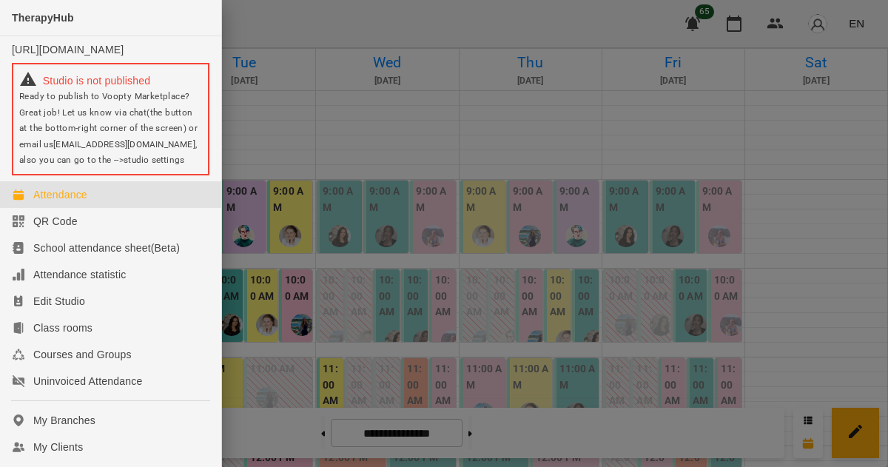
click at [246, 28] on div at bounding box center [444, 233] width 888 height 467
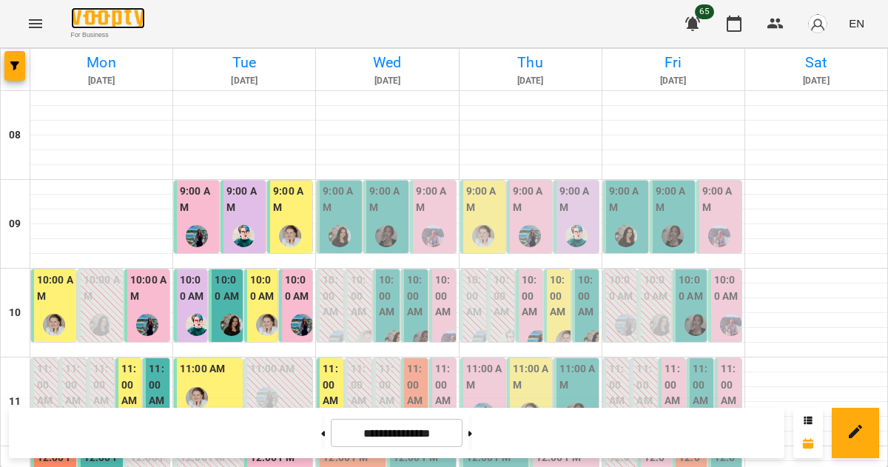
click at [92, 21] on img at bounding box center [108, 17] width 74 height 21
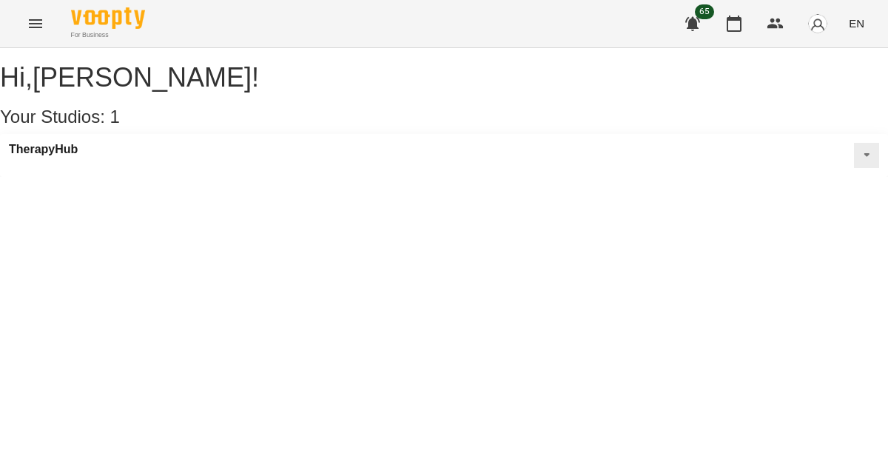
click at [854, 168] on button at bounding box center [866, 155] width 25 height 25
click at [769, 232] on li "Recurrent Schedule" at bounding box center [819, 226] width 101 height 13
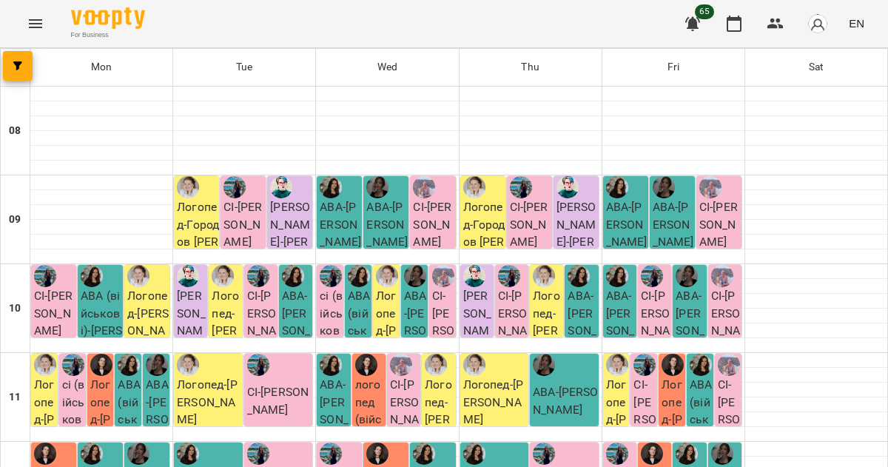
scroll to position [13, 0]
click at [731, 176] on div "[PERSON_NAME]" at bounding box center [718, 213] width 45 height 75
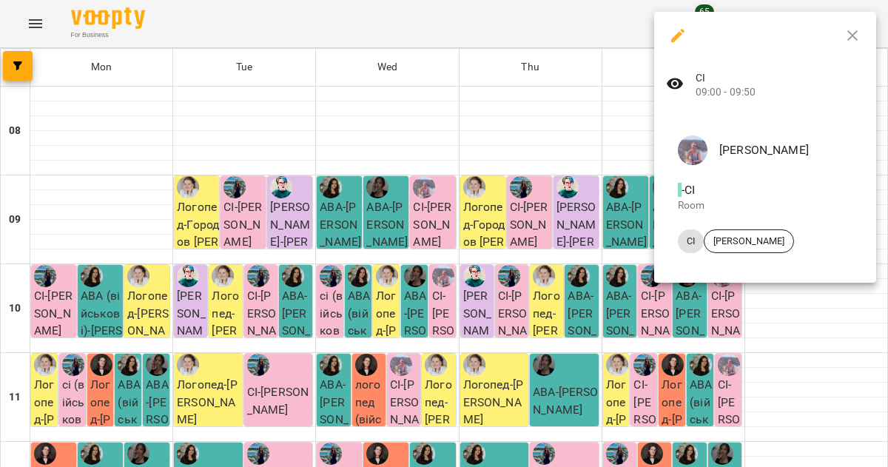
click at [854, 40] on icon "button" at bounding box center [853, 36] width 18 height 18
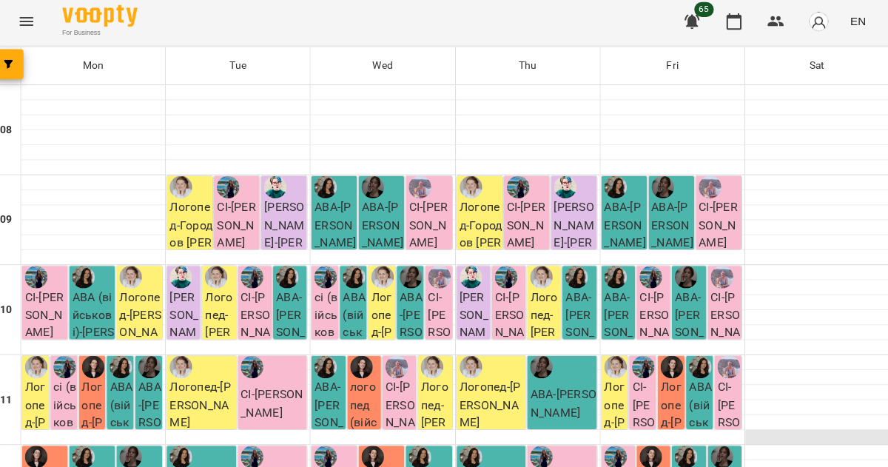
scroll to position [12, 0]
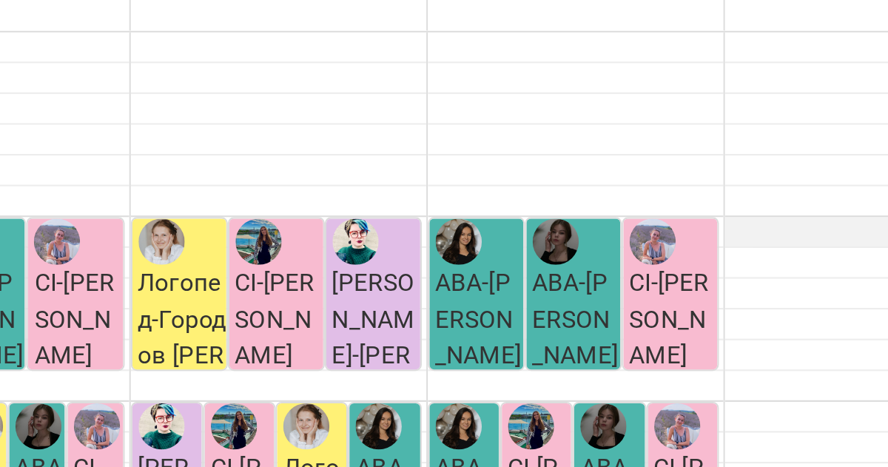
click at [745, 175] on div at bounding box center [816, 182] width 142 height 15
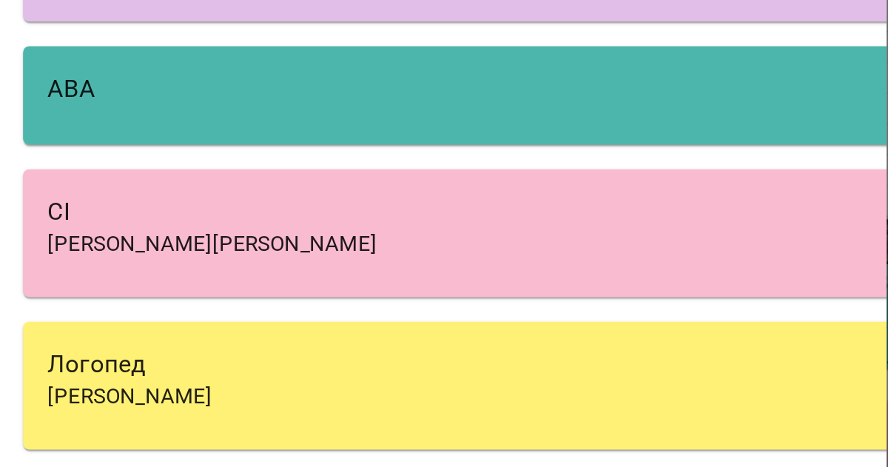
scroll to position [122, 0]
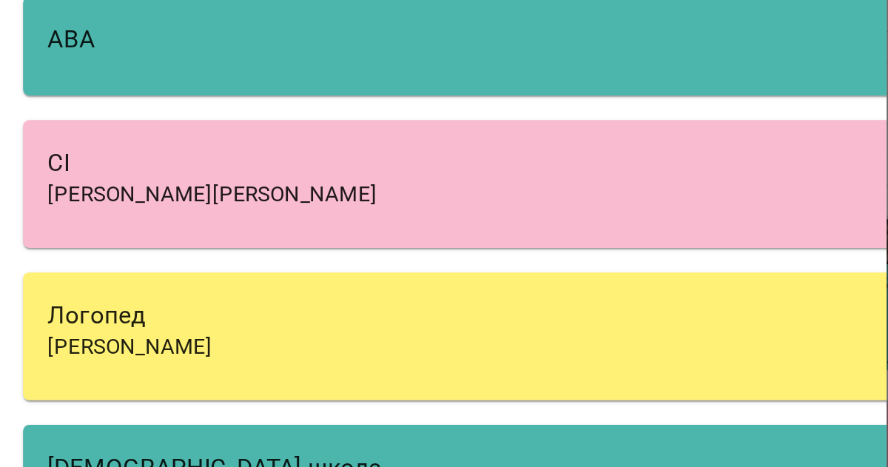
click at [582, 227] on div "Логопед" at bounding box center [673, 223] width 820 height 18
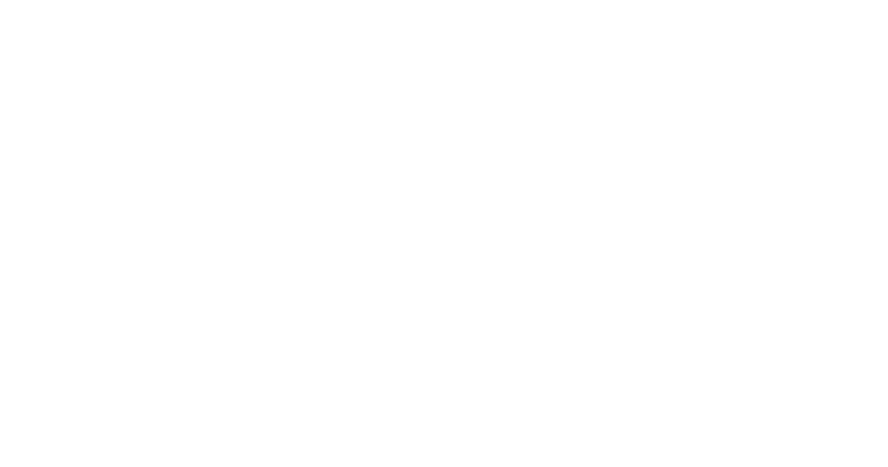
select select "*******"
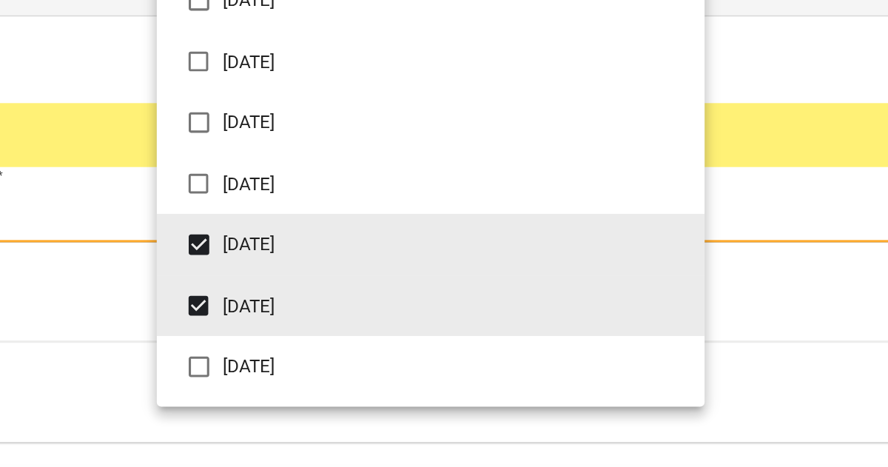
type input "*"
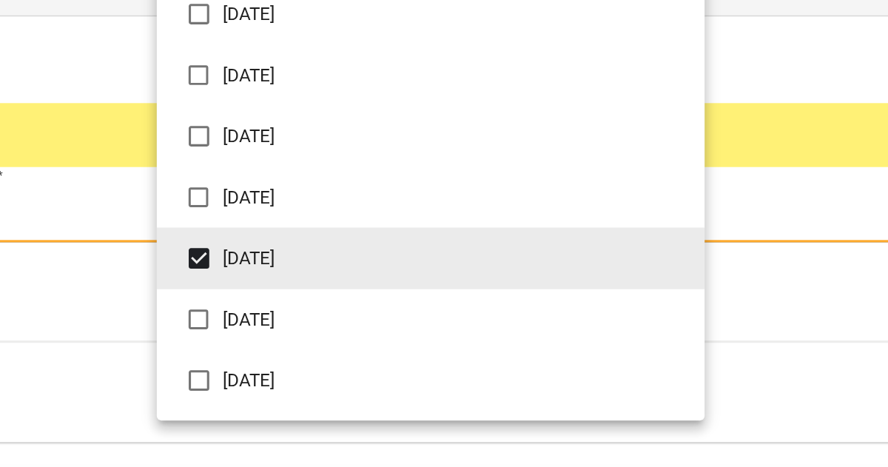
click at [696, 168] on div at bounding box center [444, 233] width 888 height 467
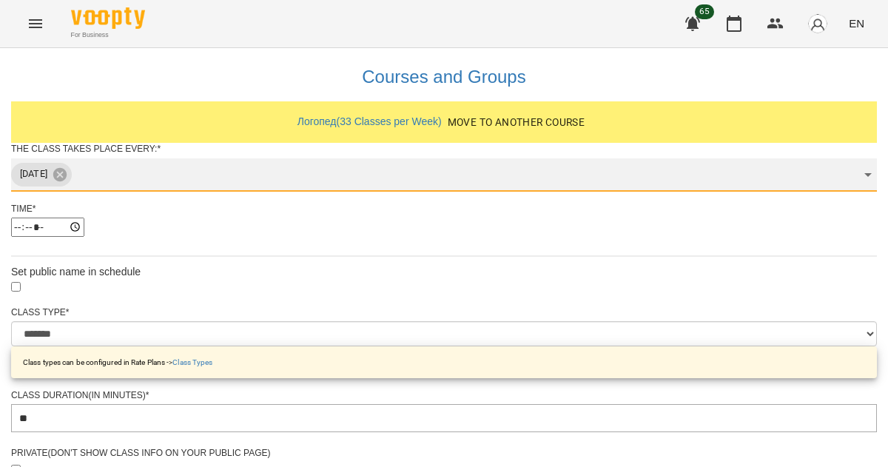
scroll to position [330, 0]
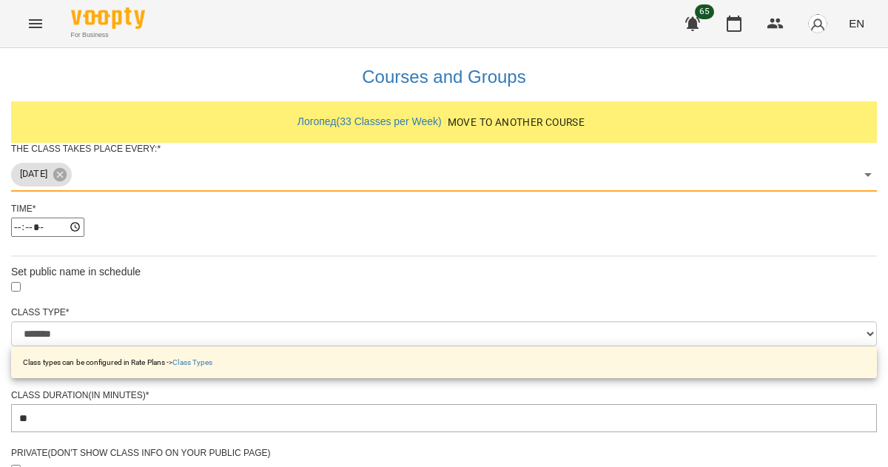
type input "**********"
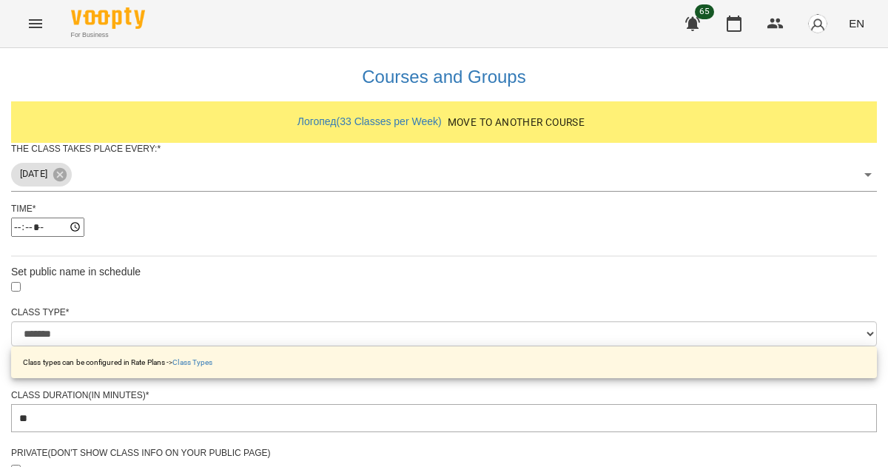
click at [330, 294] on body "**********" at bounding box center [444, 475] width 888 height 951
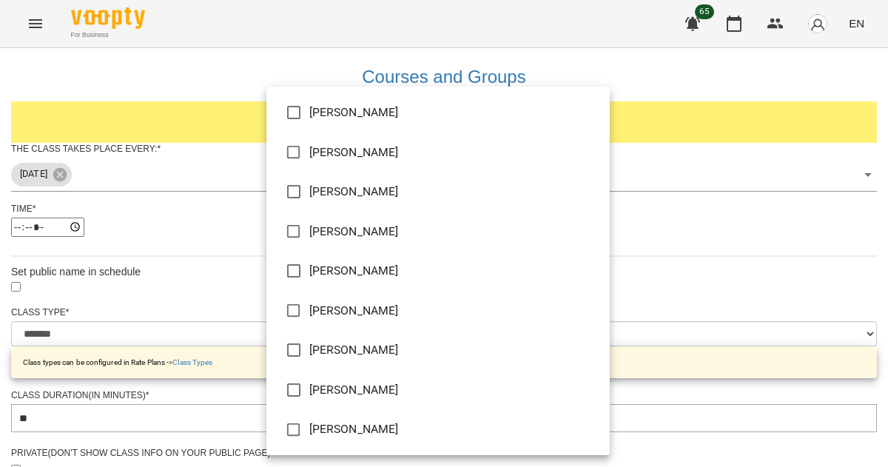
type input "**********"
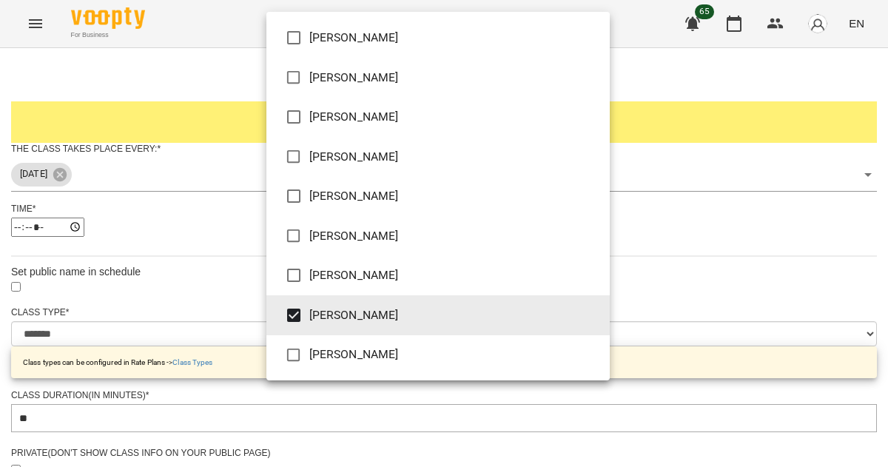
click at [827, 271] on div at bounding box center [444, 233] width 888 height 467
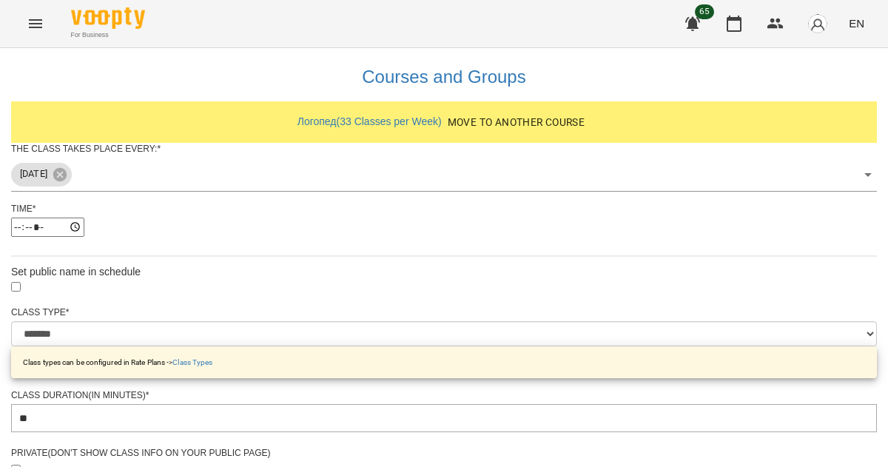
scroll to position [565, 0]
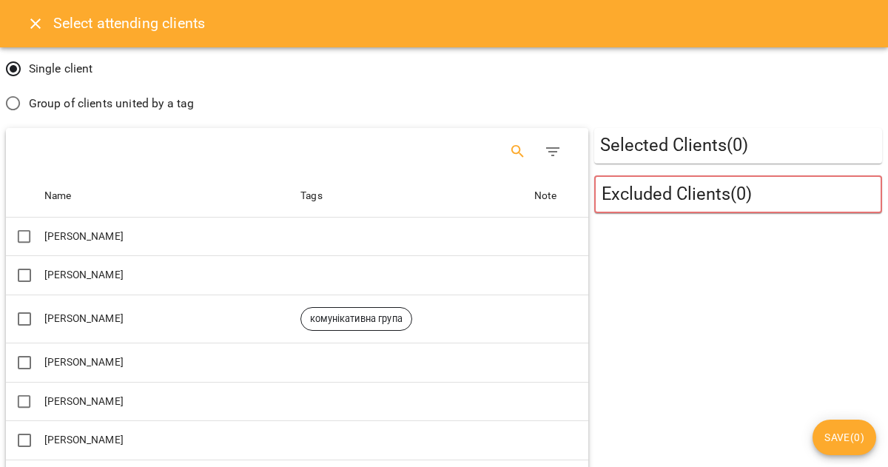
click at [519, 162] on button "Search" at bounding box center [518, 152] width 36 height 36
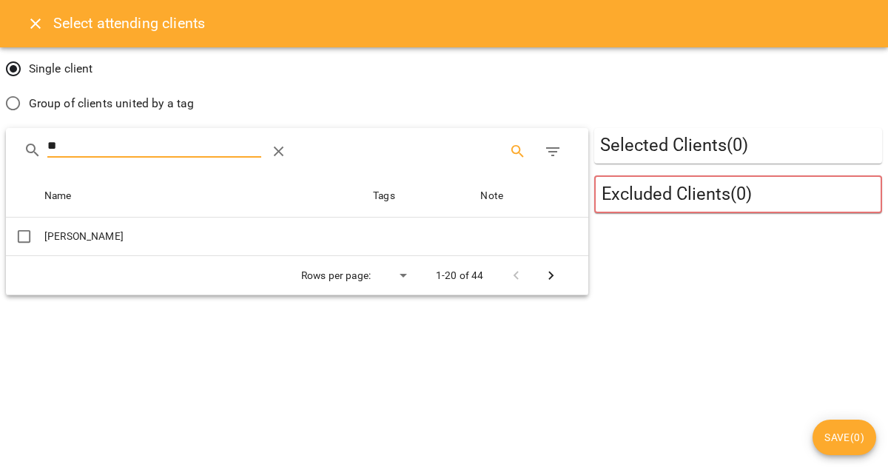
type input "**"
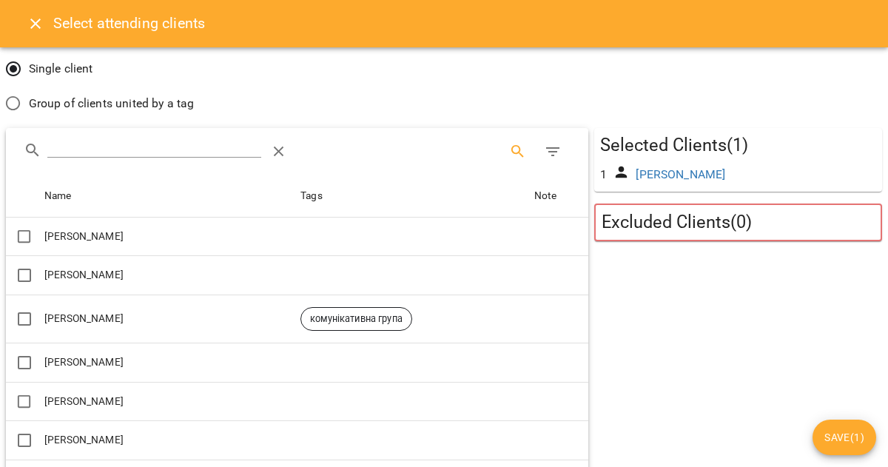
click at [842, 435] on span "Save ( 1 )" at bounding box center [844, 437] width 40 height 18
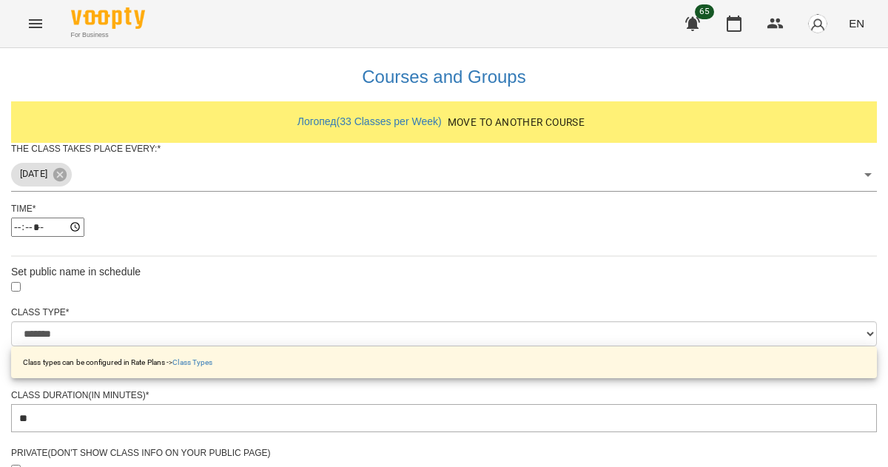
scroll to position [570, 0]
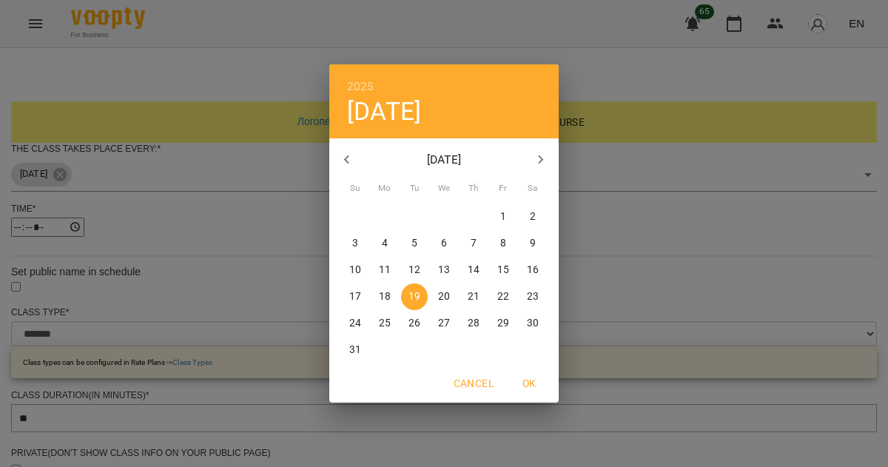
click at [539, 171] on button "button" at bounding box center [541, 160] width 36 height 36
click at [388, 225] on button "1" at bounding box center [384, 216] width 27 height 27
type input "**********"
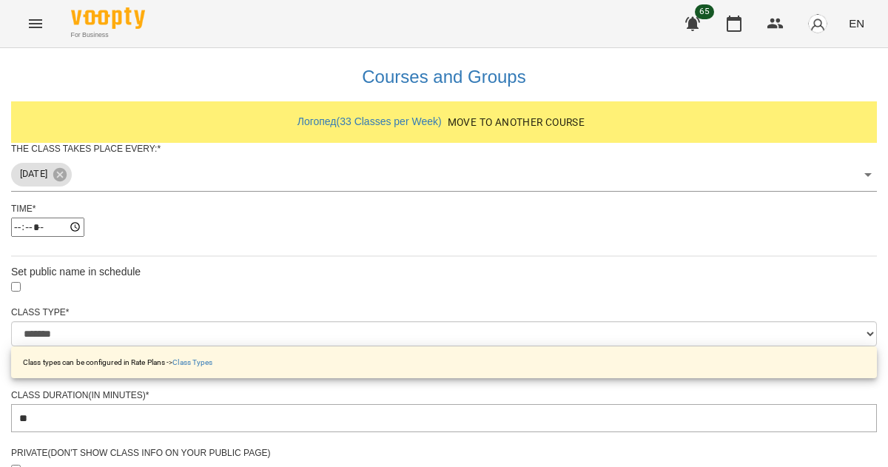
scroll to position [610, 0]
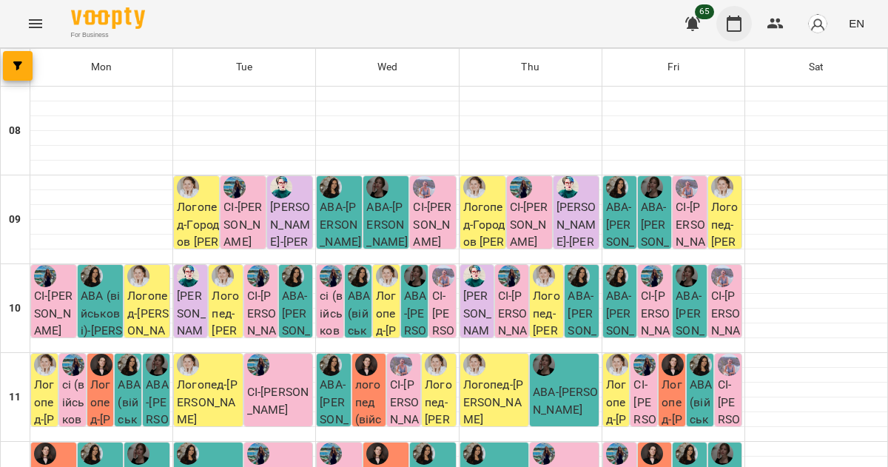
click at [736, 37] on button "button" at bounding box center [734, 24] width 36 height 36
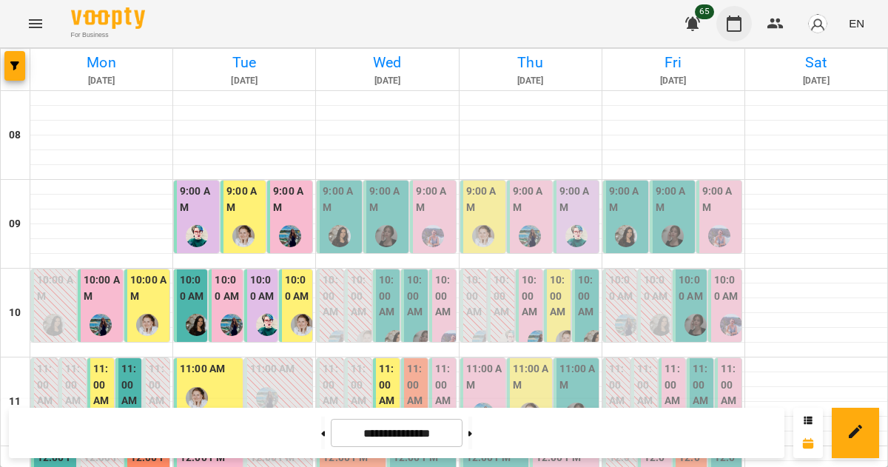
scroll to position [103, 0]
click at [472, 440] on button at bounding box center [470, 433] width 4 height 33
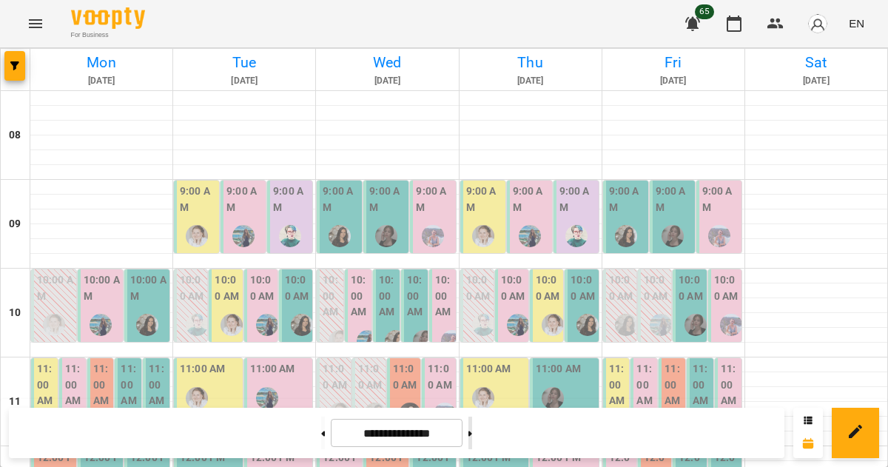
scroll to position [98, 0]
click at [472, 442] on button at bounding box center [470, 433] width 4 height 33
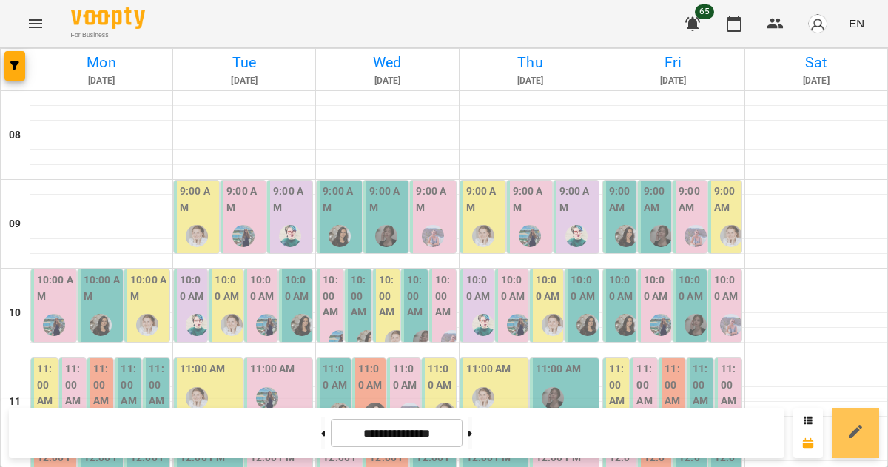
scroll to position [33, 0]
click at [321, 440] on button at bounding box center [323, 433] width 4 height 33
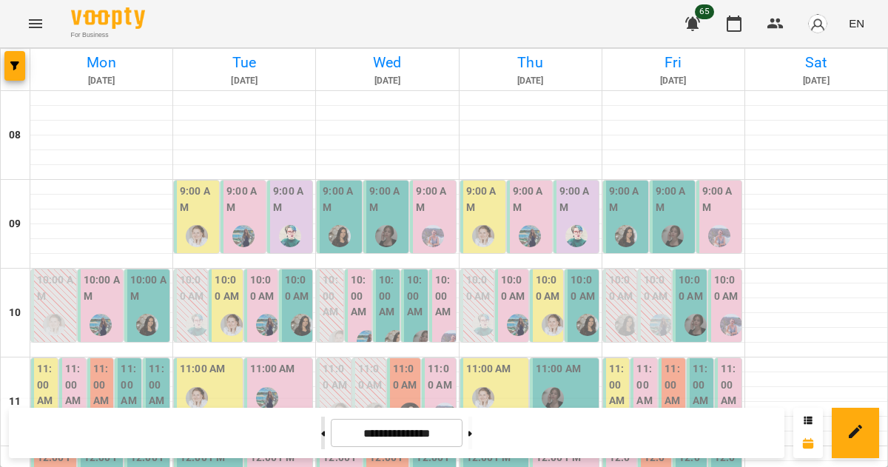
click at [321, 437] on button at bounding box center [323, 433] width 4 height 33
type input "**********"
